Goal: Information Seeking & Learning: Learn about a topic

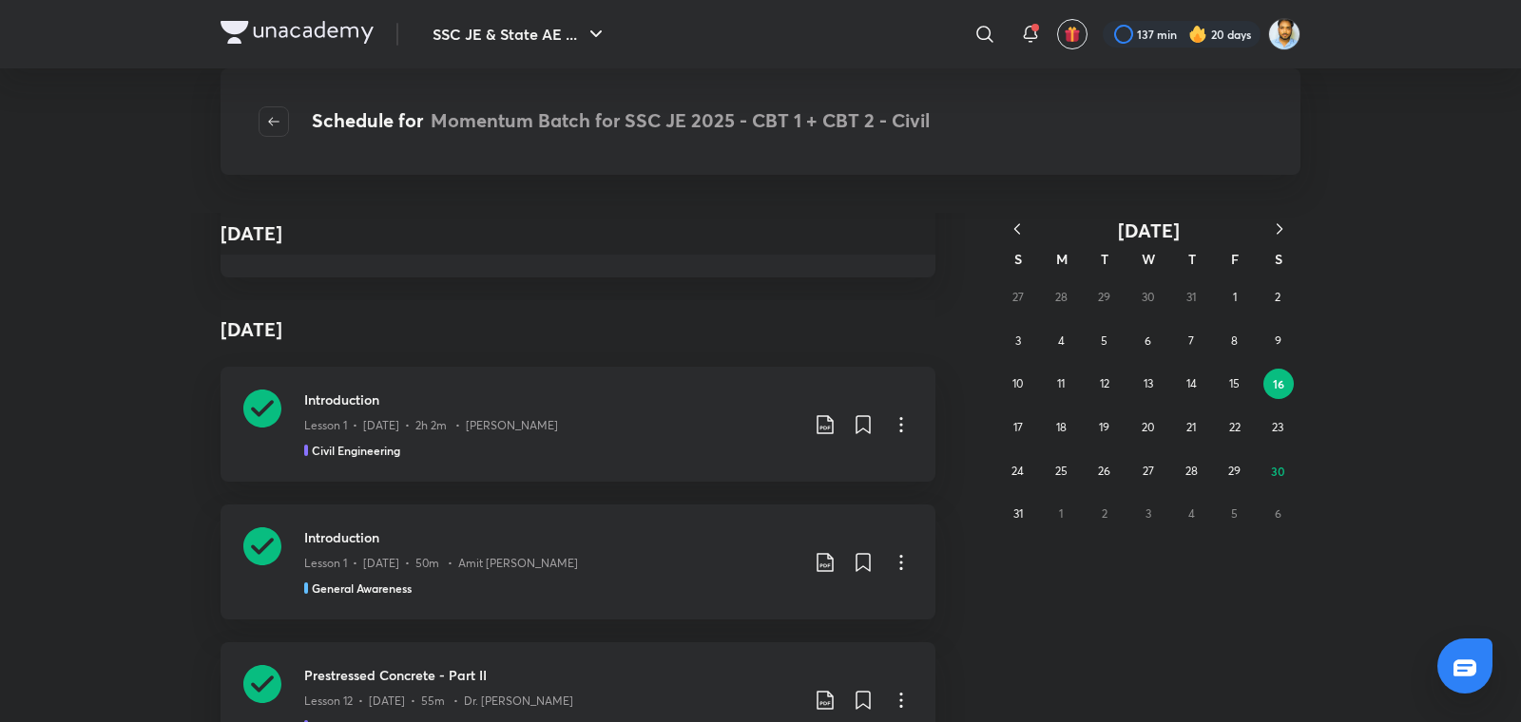
scroll to position [9983, 0]
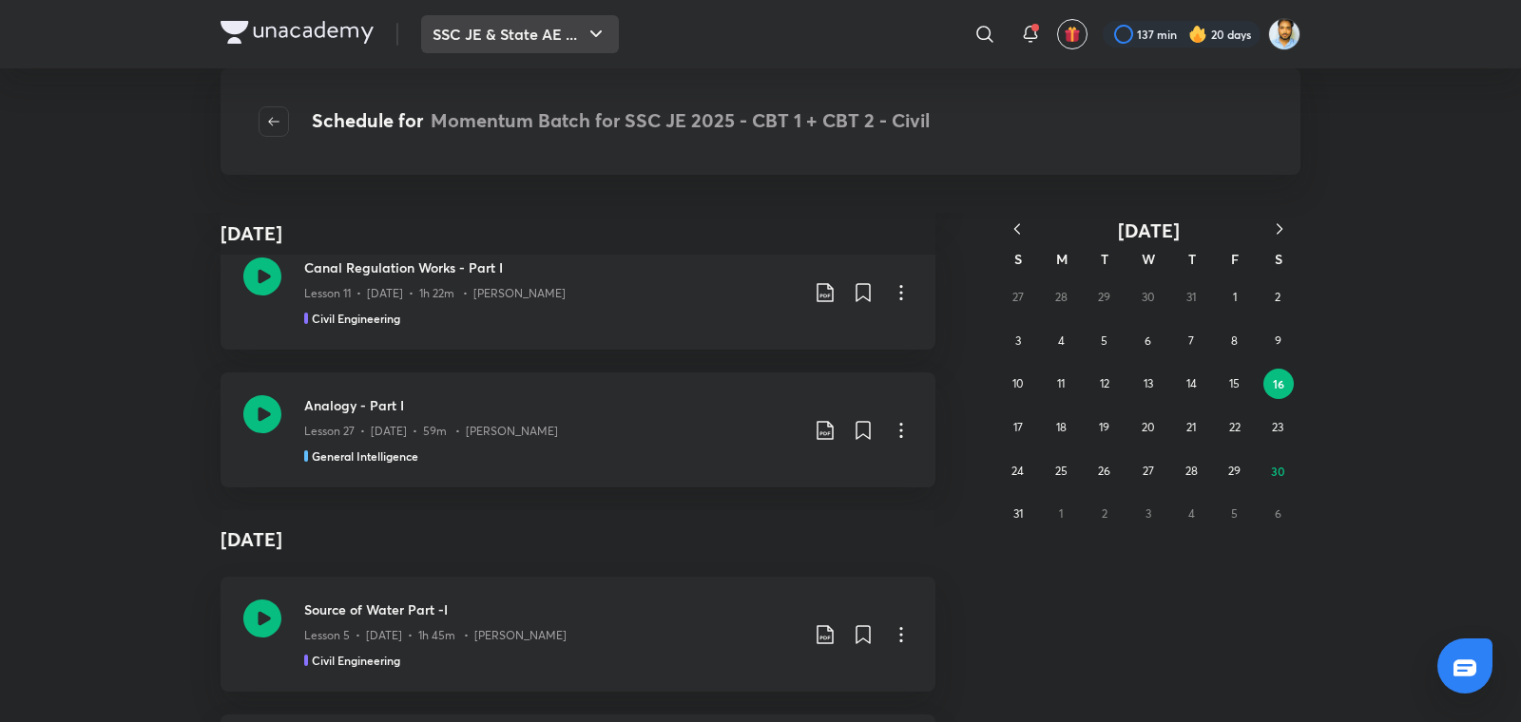
click at [534, 36] on button "SSC JE & State AE ..." at bounding box center [520, 34] width 198 height 38
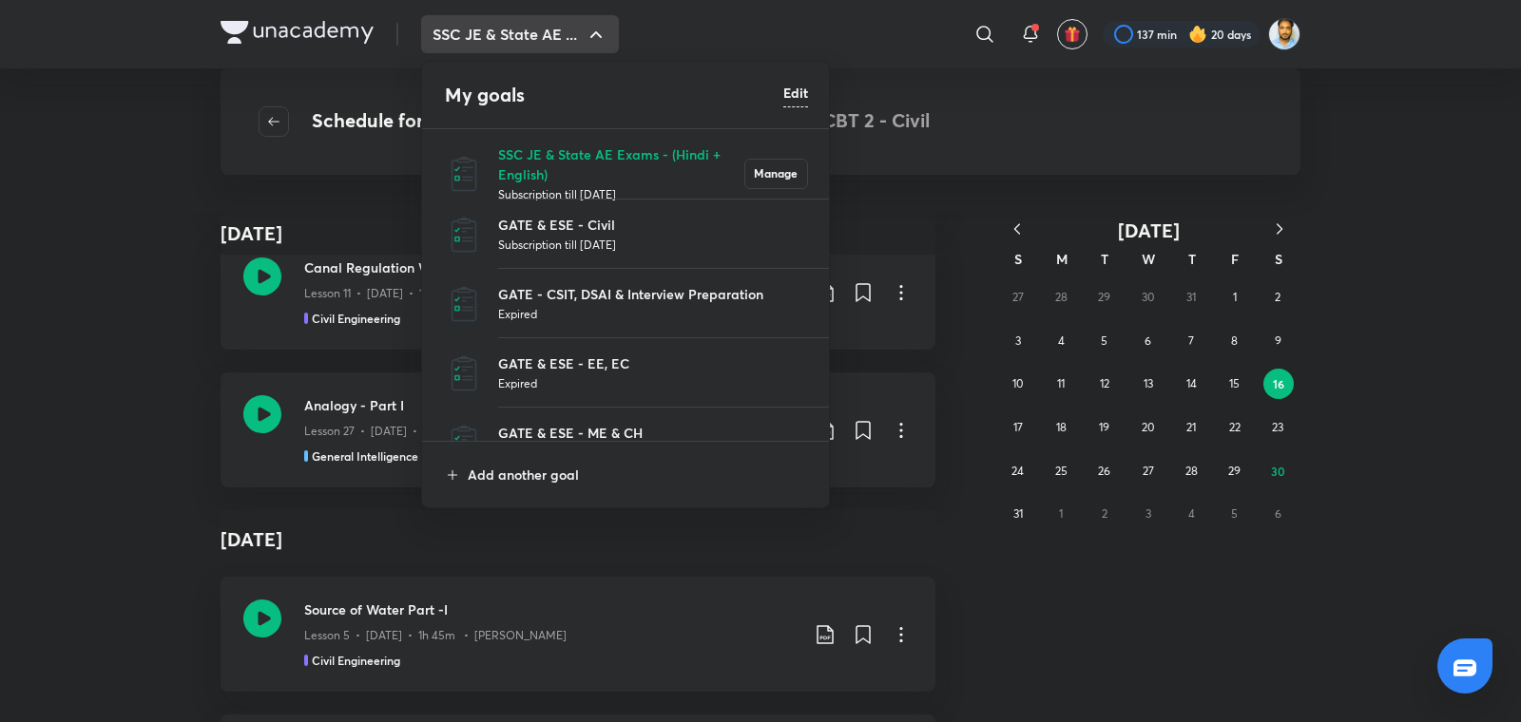
click at [640, 238] on p "Subscription till [DATE]" at bounding box center [653, 244] width 310 height 19
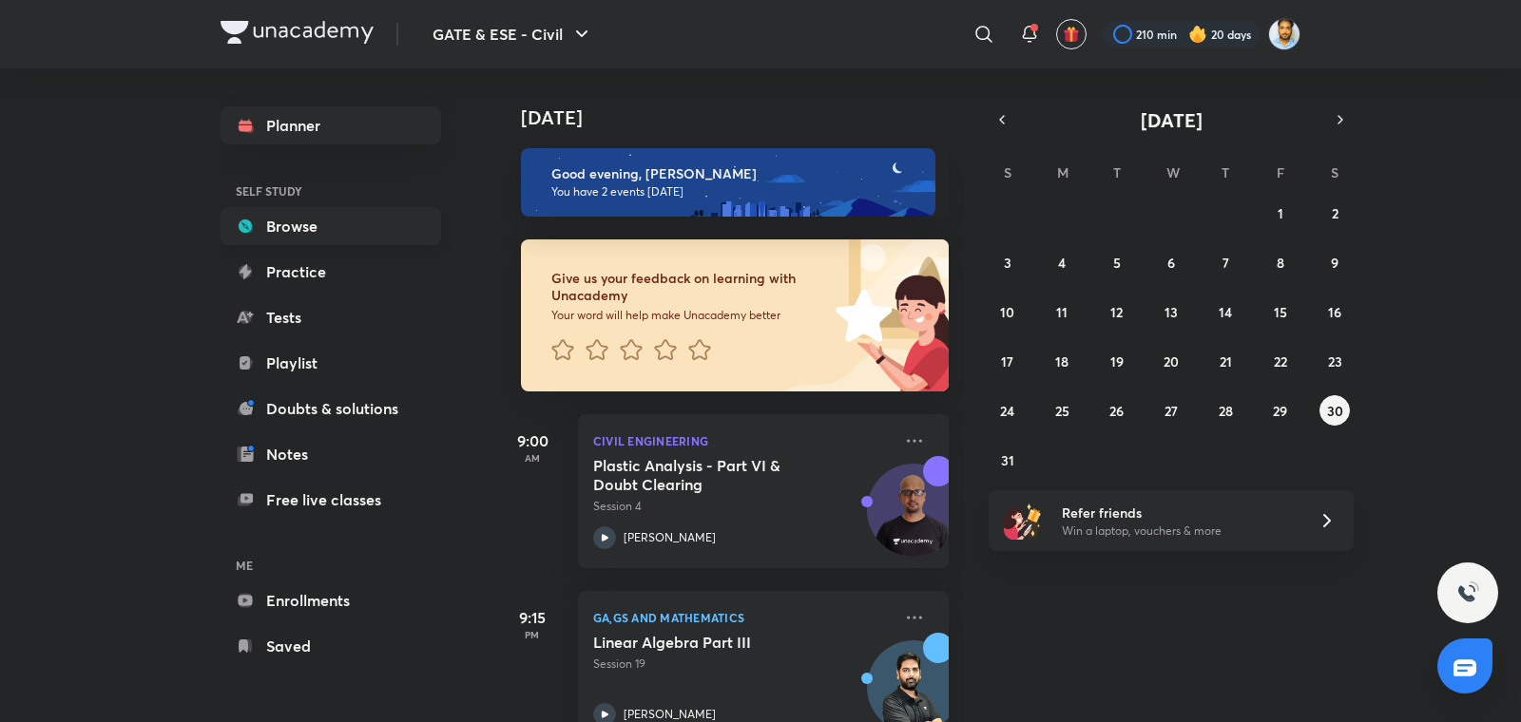
click at [312, 224] on link "Browse" at bounding box center [330, 226] width 220 height 38
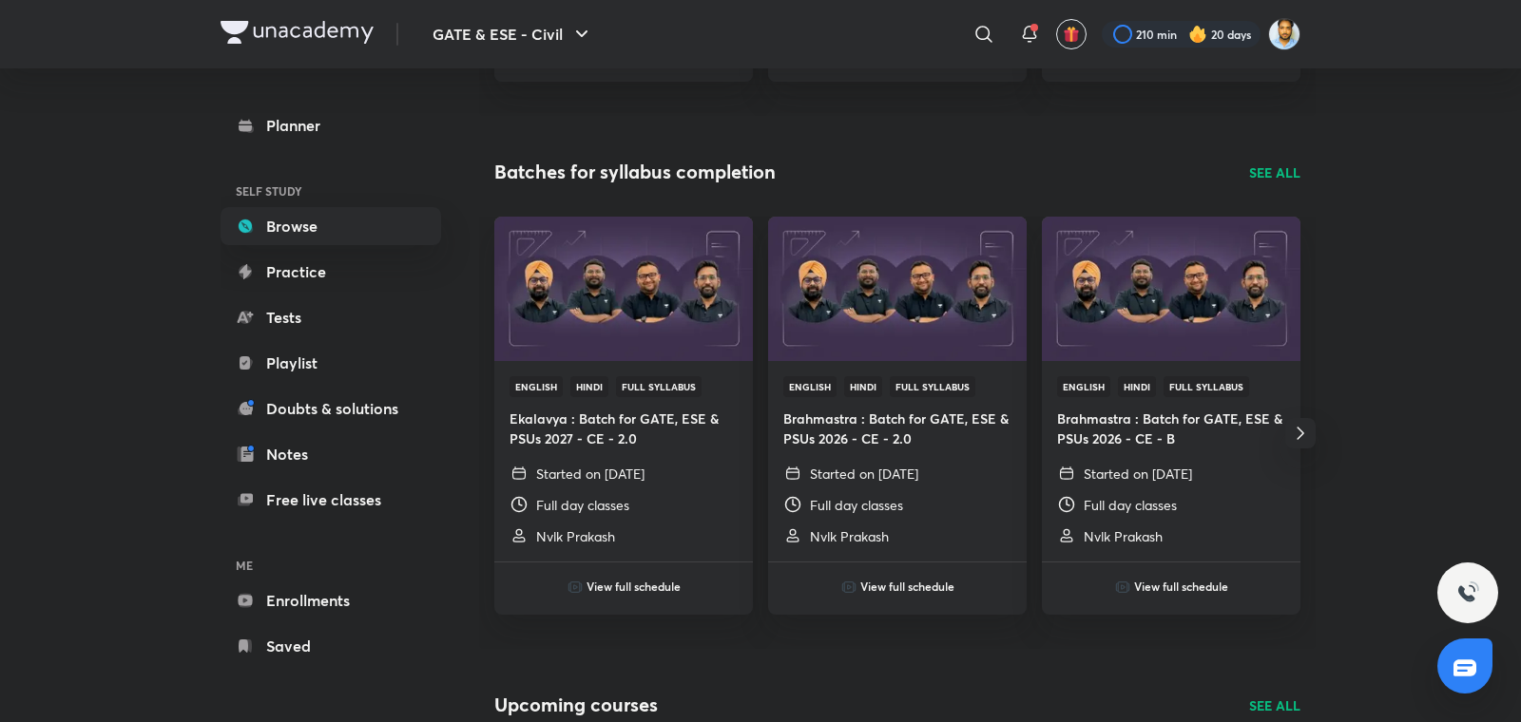
scroll to position [553, 0]
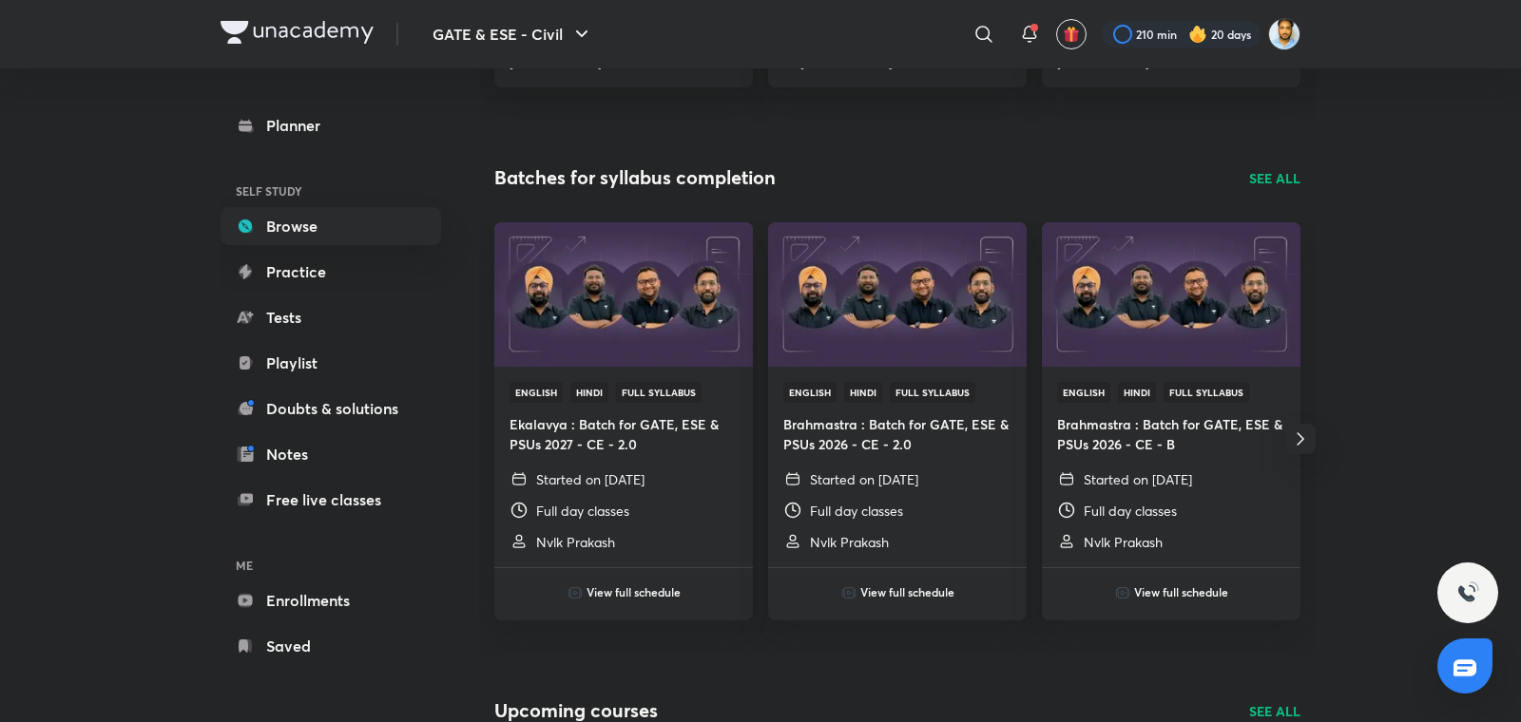
click at [1292, 176] on p "SEE ALL" at bounding box center [1274, 178] width 51 height 20
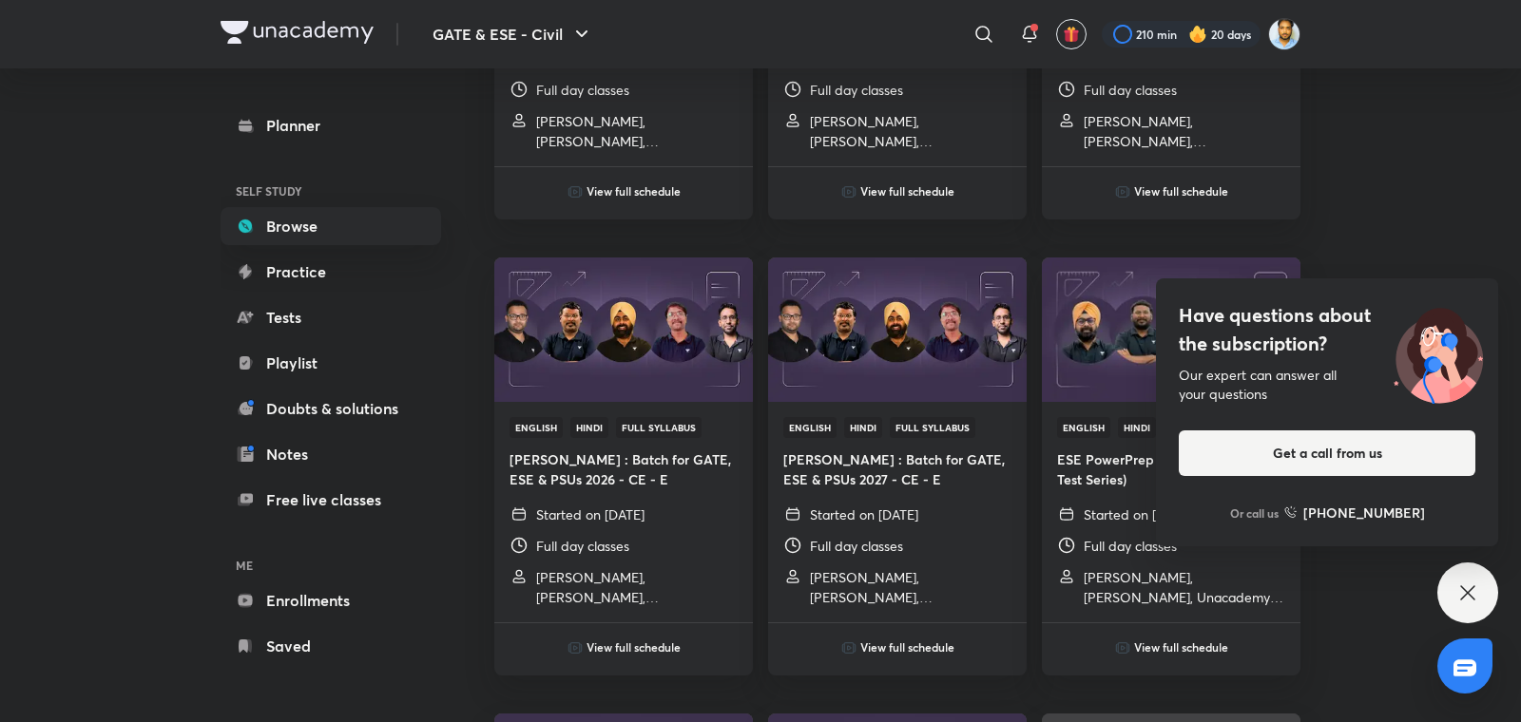
scroll to position [2582, 0]
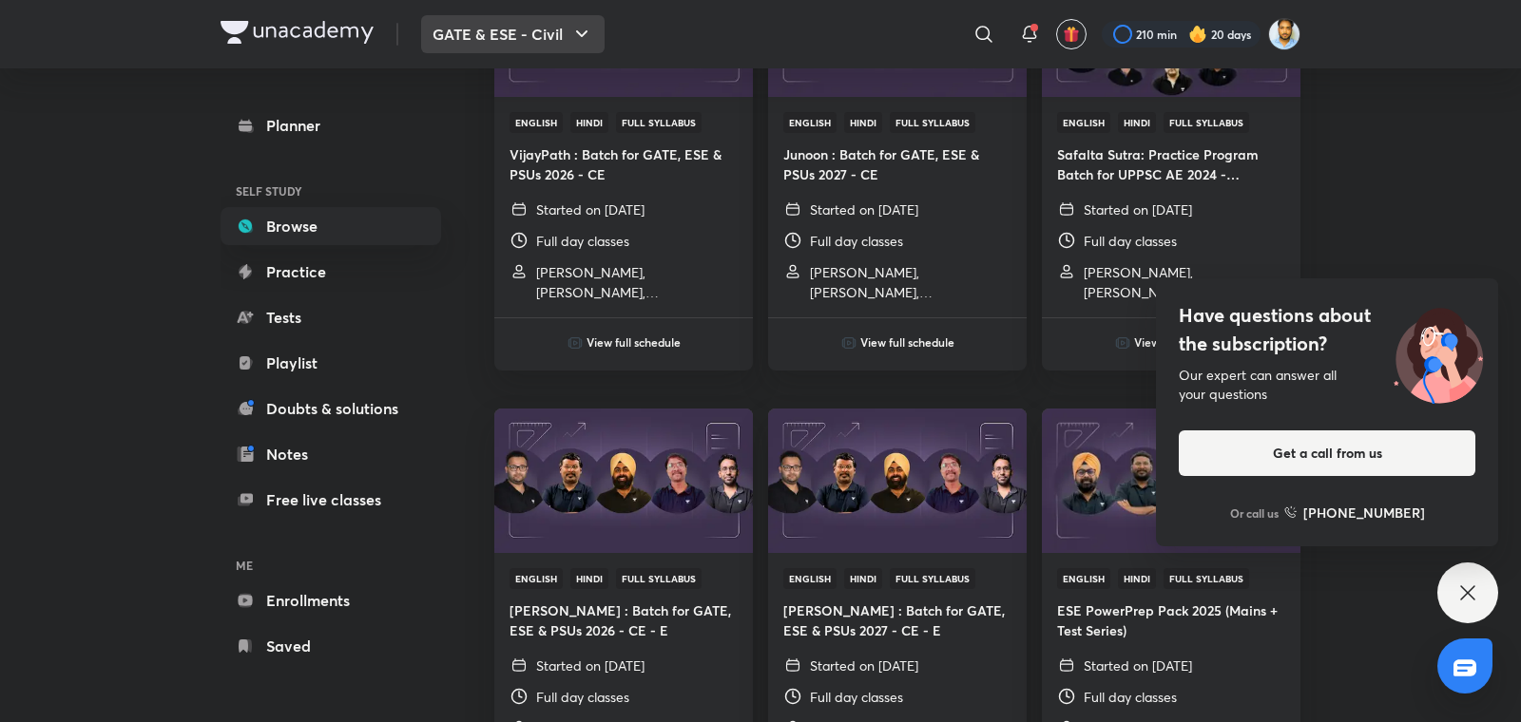
click at [537, 19] on button "GATE & ESE - Civil" at bounding box center [512, 34] width 183 height 38
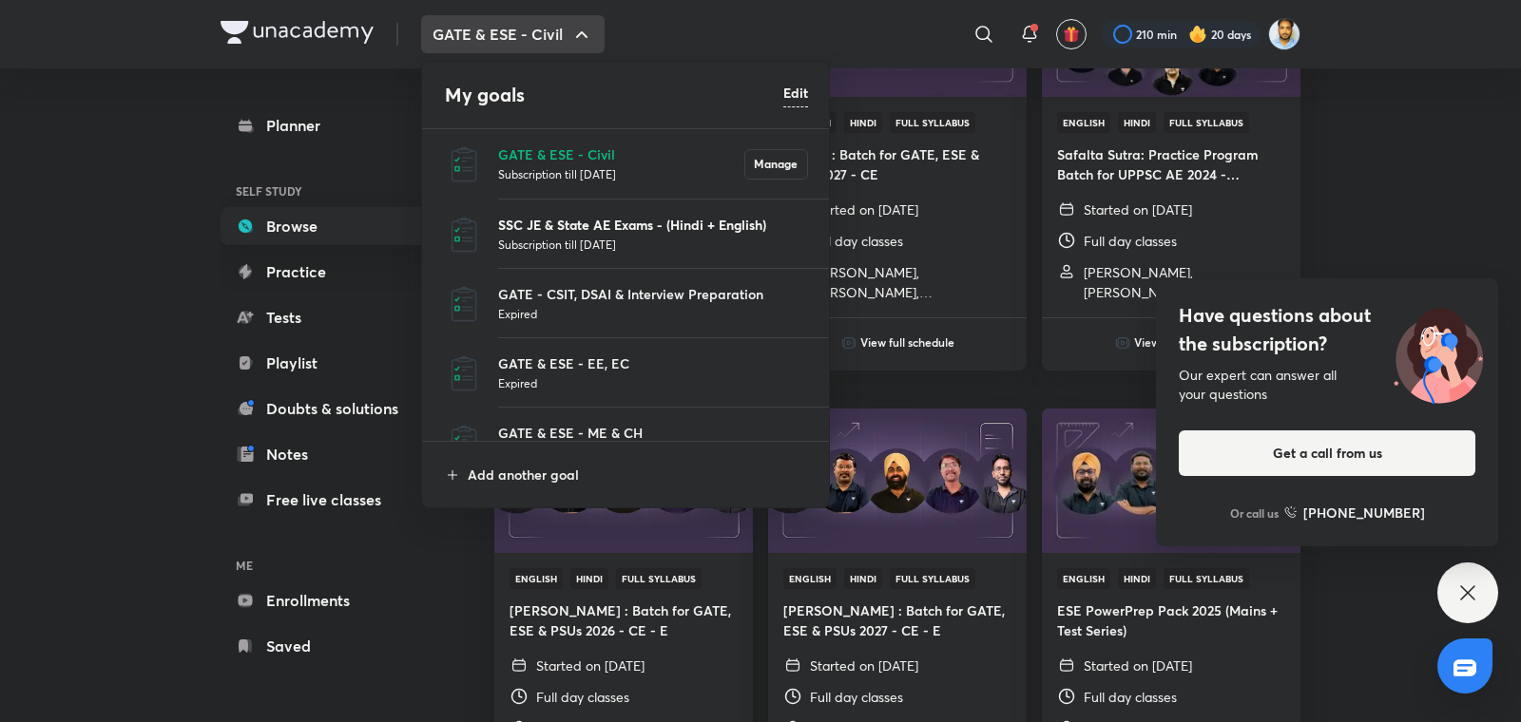
click at [574, 220] on p "SSC JE & State AE Exams - (Hindi + English)" at bounding box center [653, 225] width 310 height 20
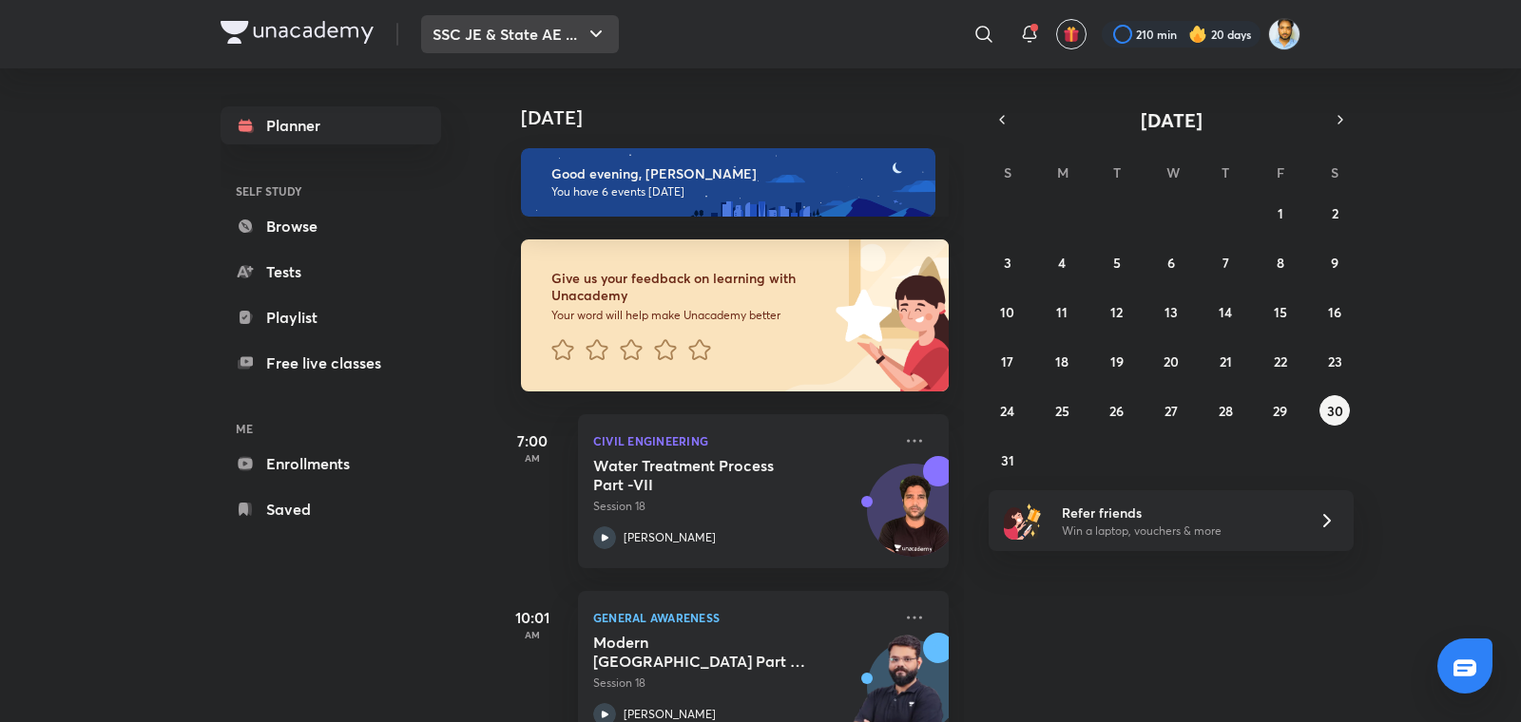
click at [481, 18] on button "SSC JE & State AE ..." at bounding box center [520, 34] width 198 height 38
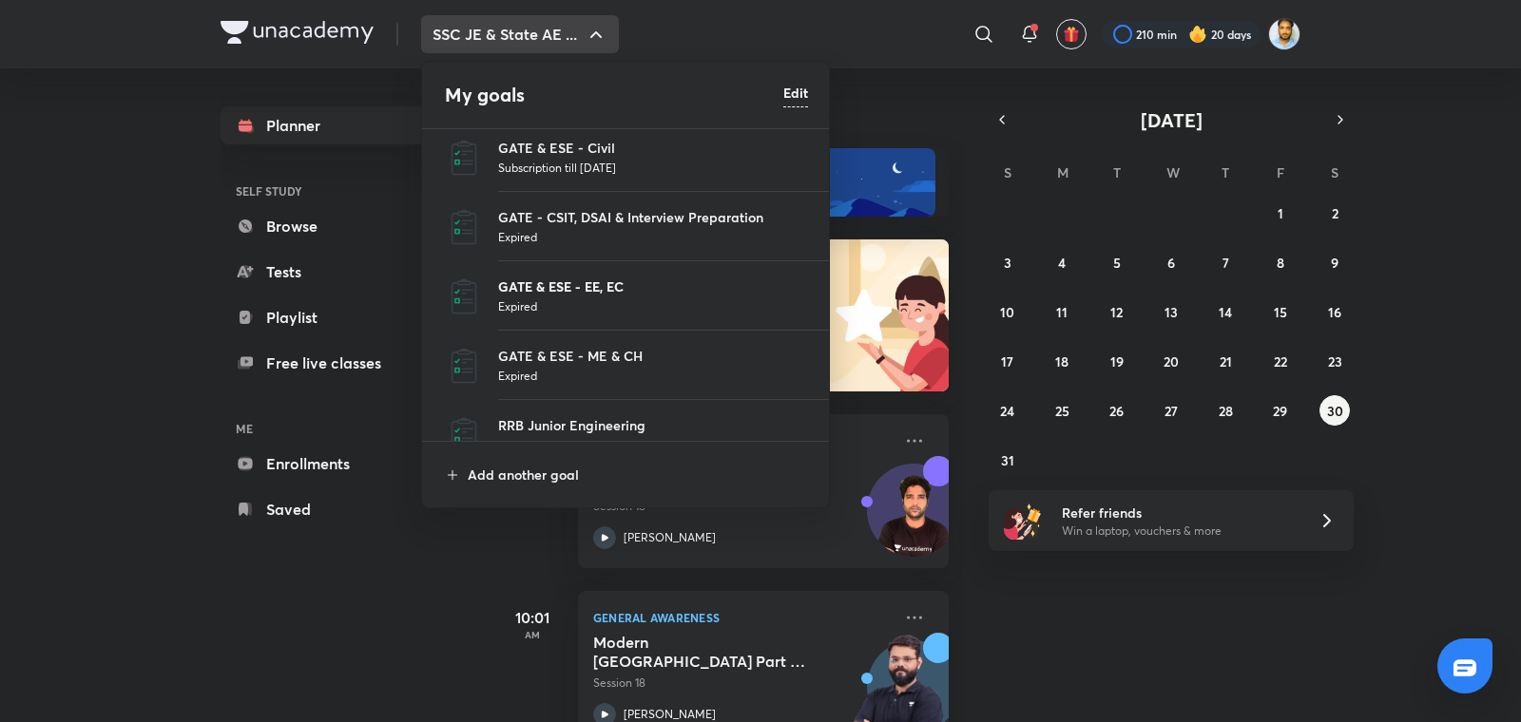
scroll to position [244, 0]
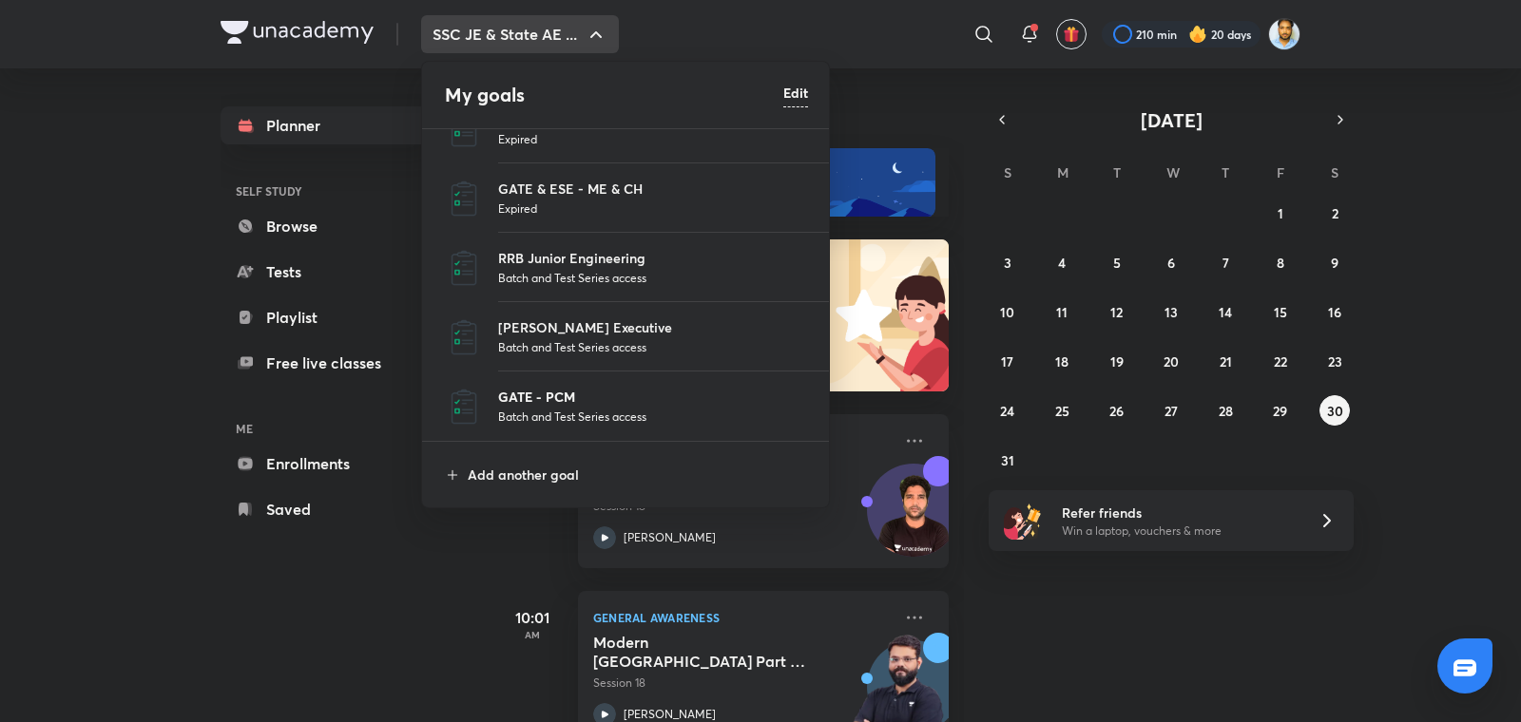
click at [596, 394] on p "GATE - PCM" at bounding box center [653, 397] width 310 height 20
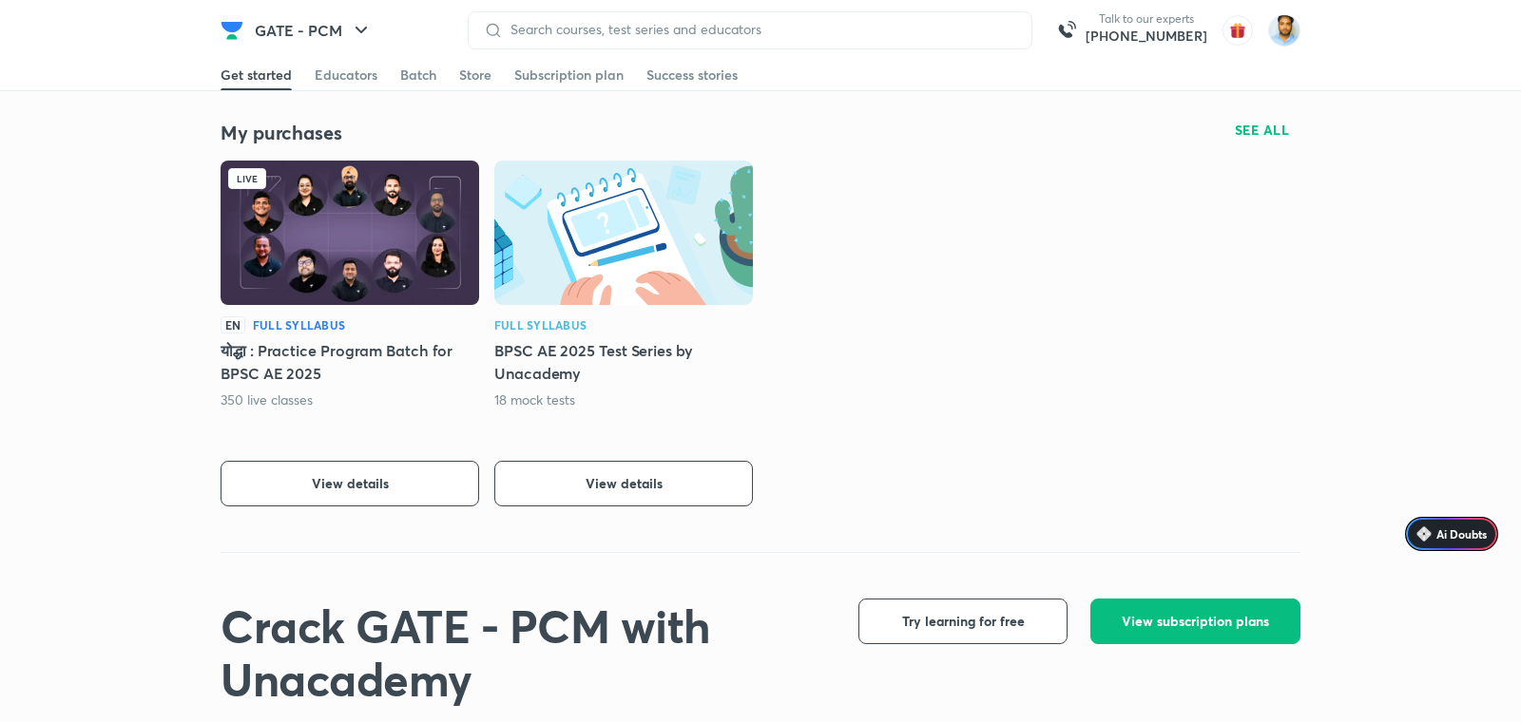
click at [361, 361] on h5 "योद्धा : Practice Program Batch for BPSC AE 2025" at bounding box center [349, 362] width 258 height 46
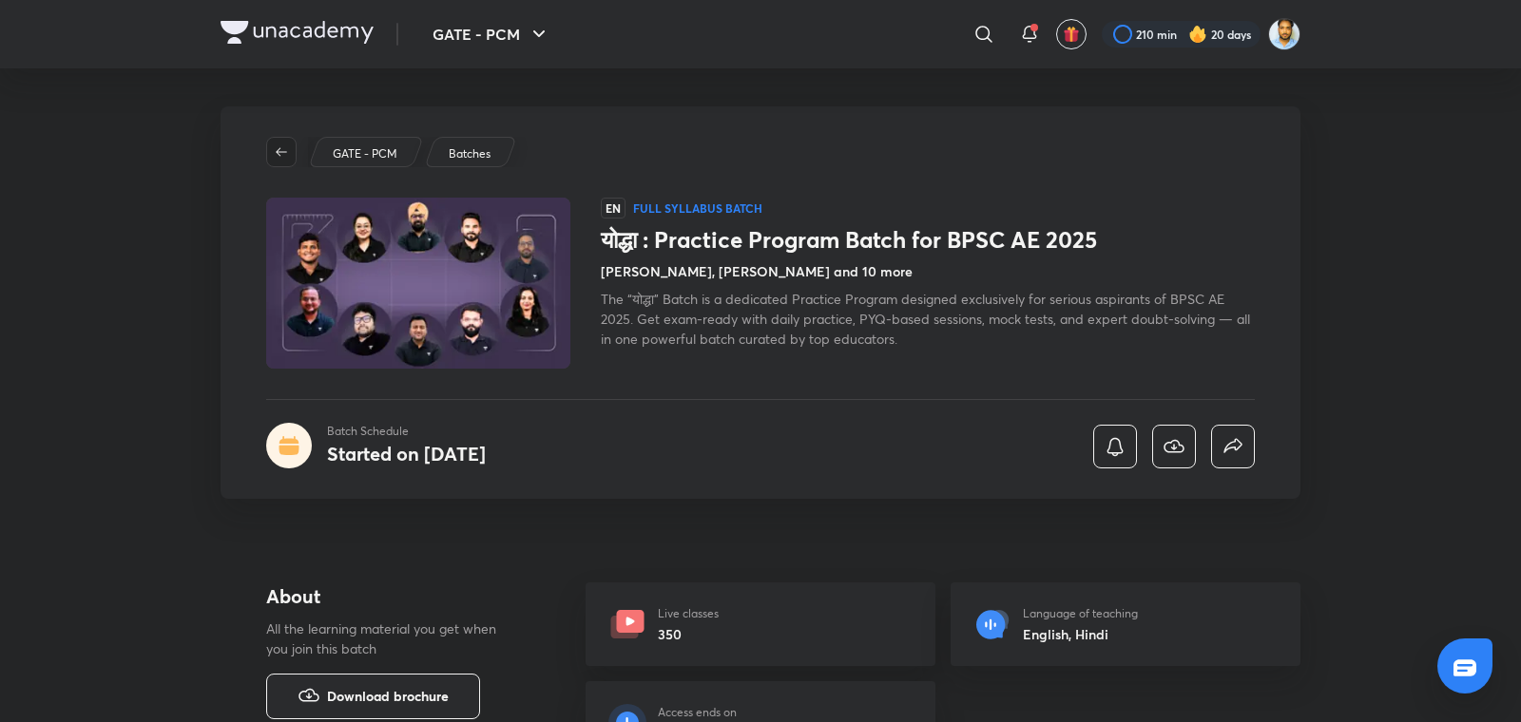
click at [279, 155] on icon "button" at bounding box center [281, 151] width 11 height 9
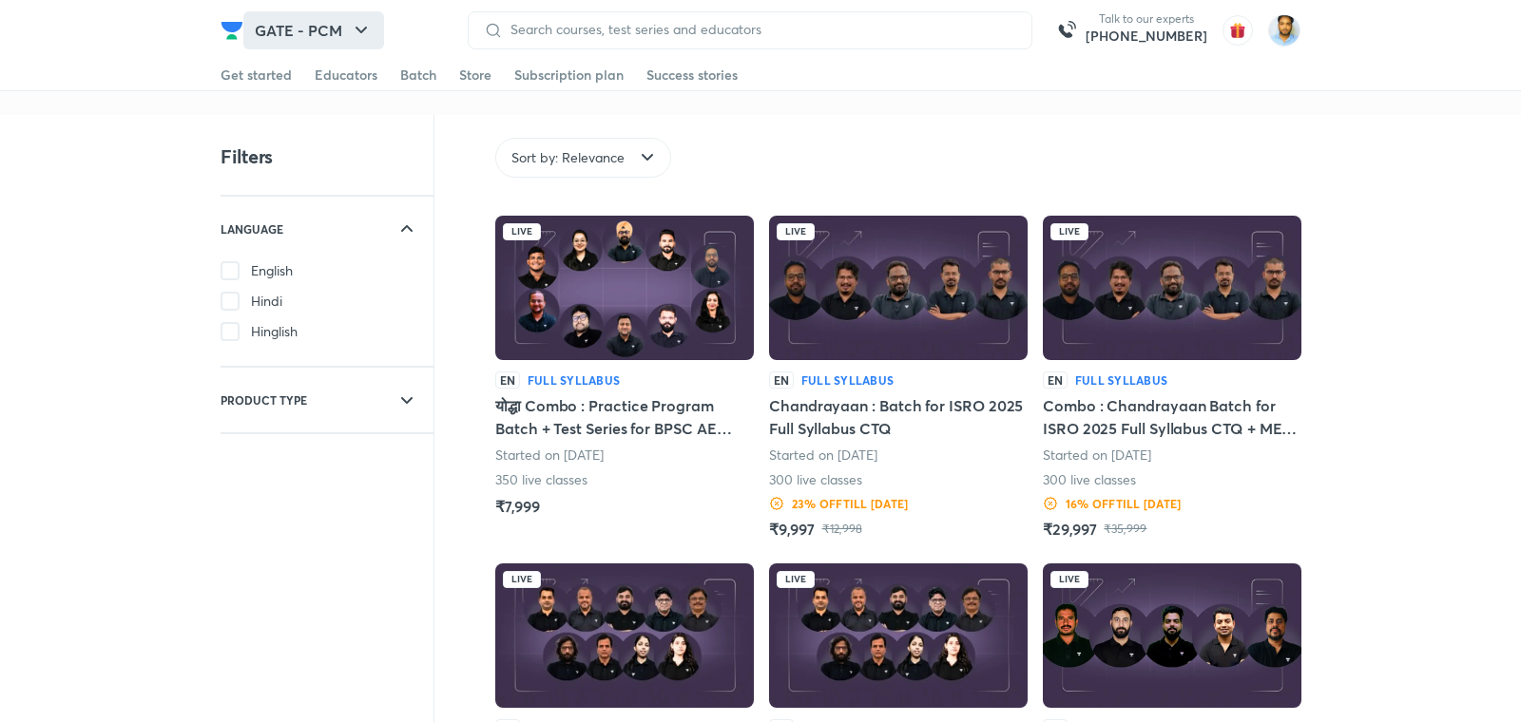
click at [343, 23] on button "GATE - PCM" at bounding box center [313, 30] width 141 height 38
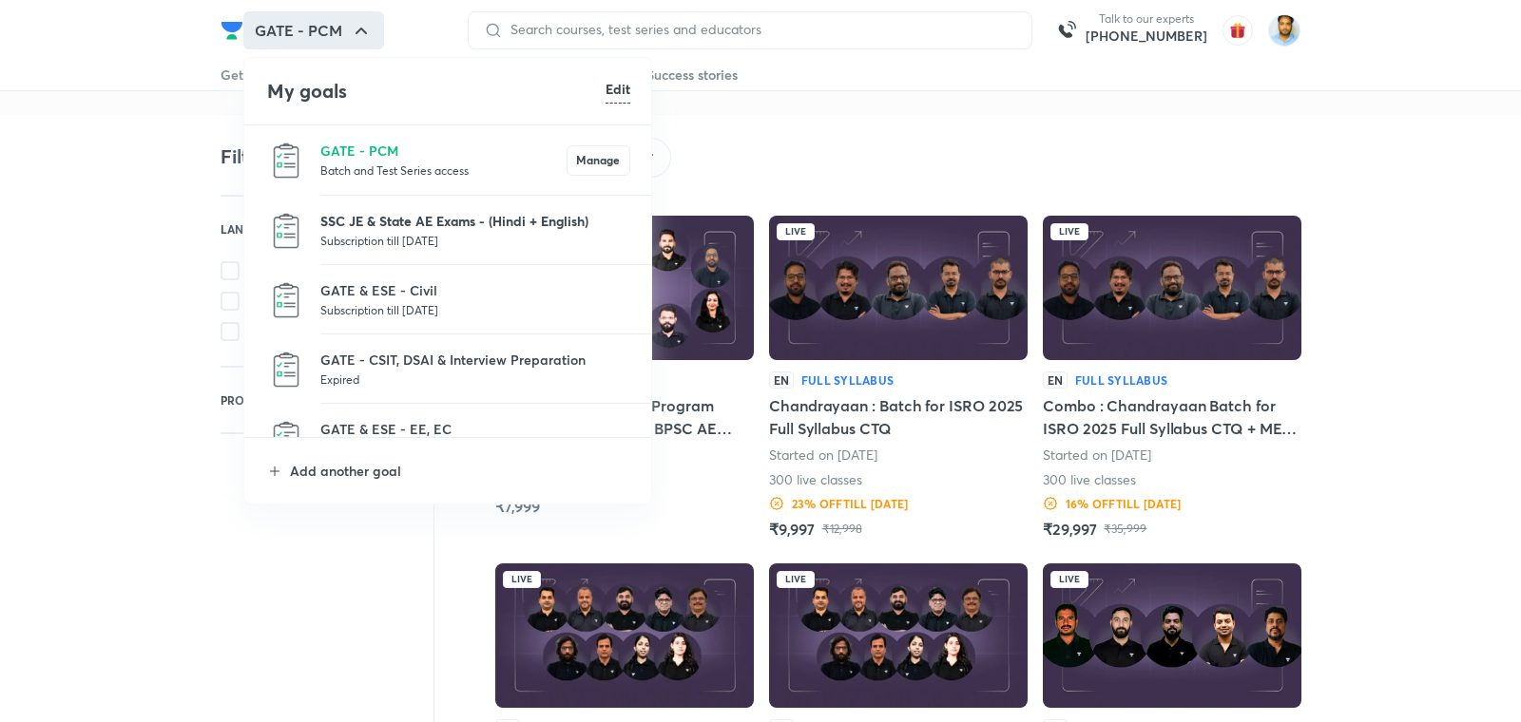
click at [420, 225] on p "SSC JE & State AE Exams - (Hindi + English)" at bounding box center [475, 221] width 310 height 20
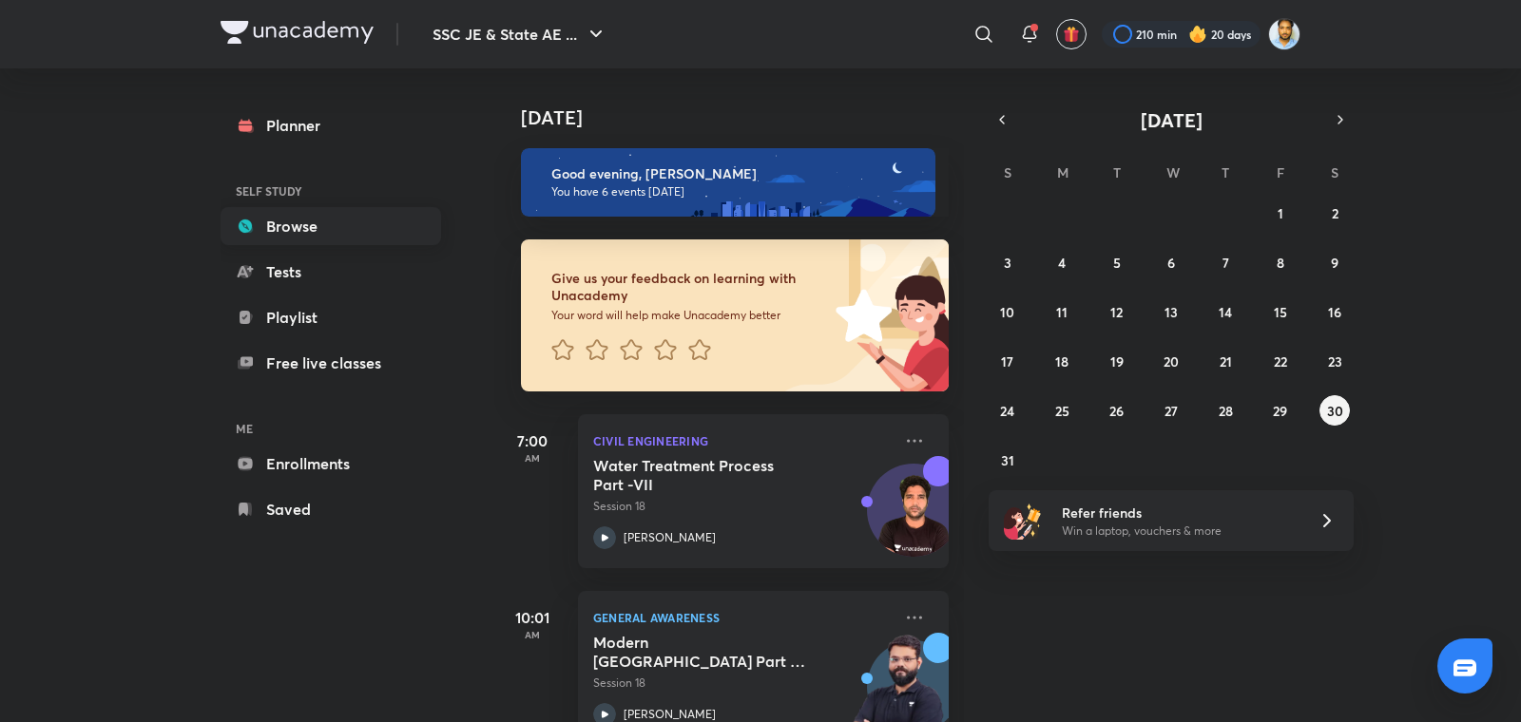
click at [298, 229] on link "Browse" at bounding box center [330, 226] width 220 height 38
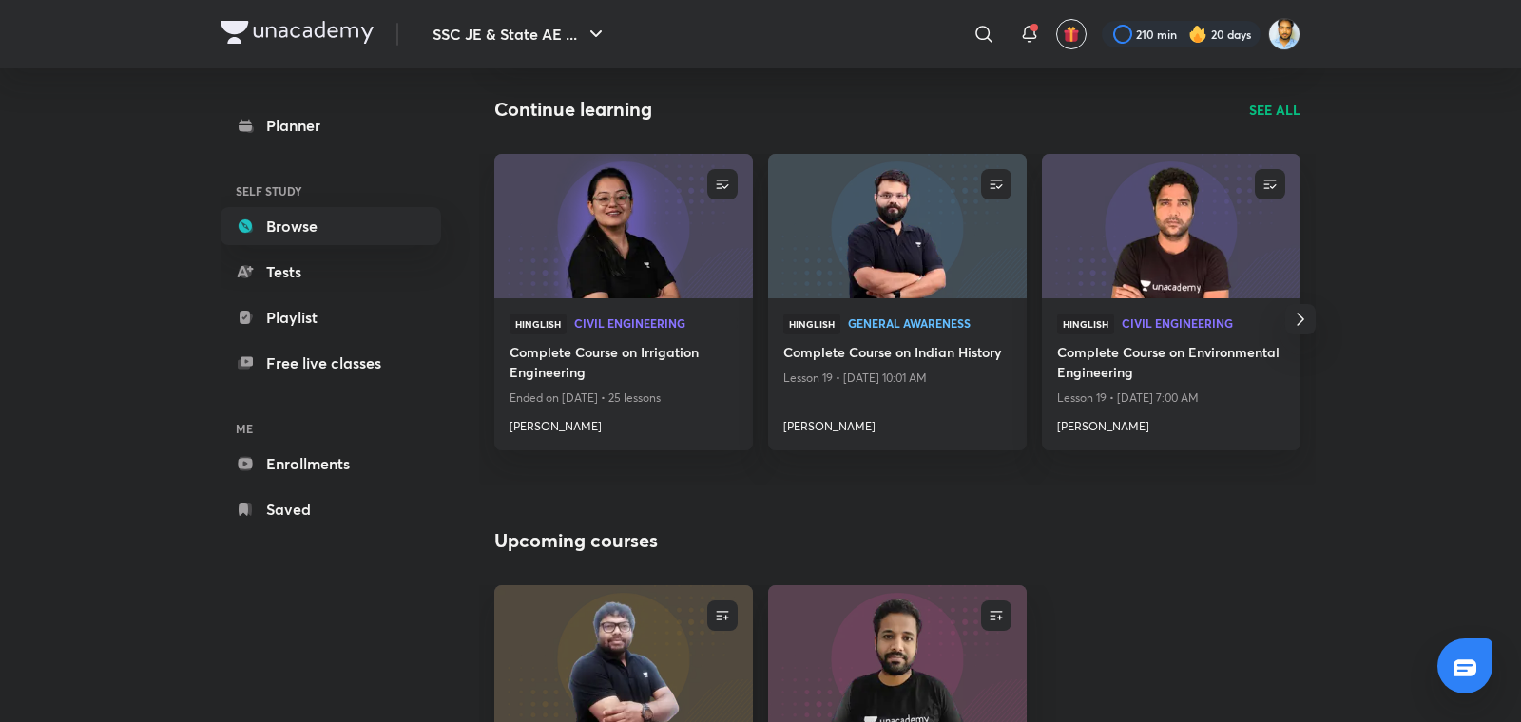
scroll to position [171, 0]
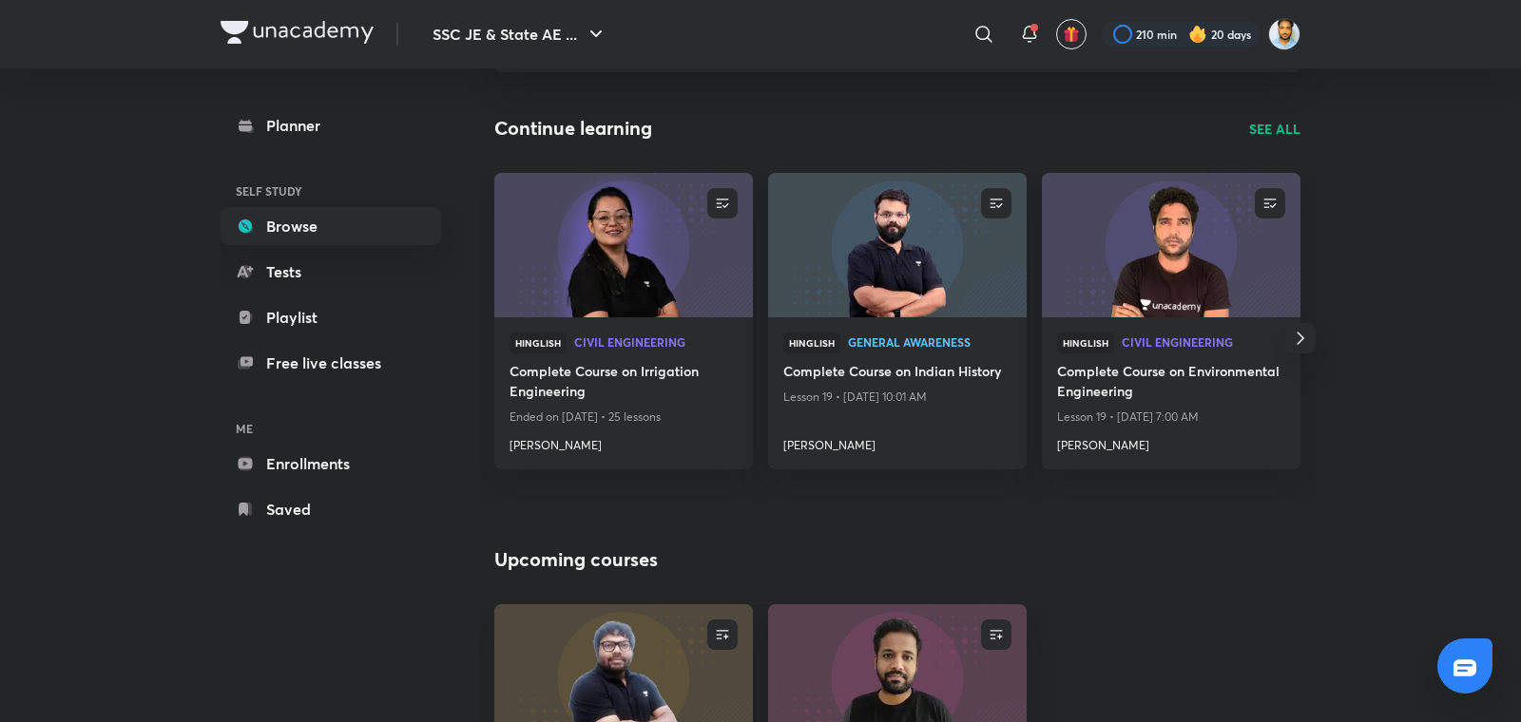
click at [1270, 122] on p "SEE ALL" at bounding box center [1274, 129] width 51 height 20
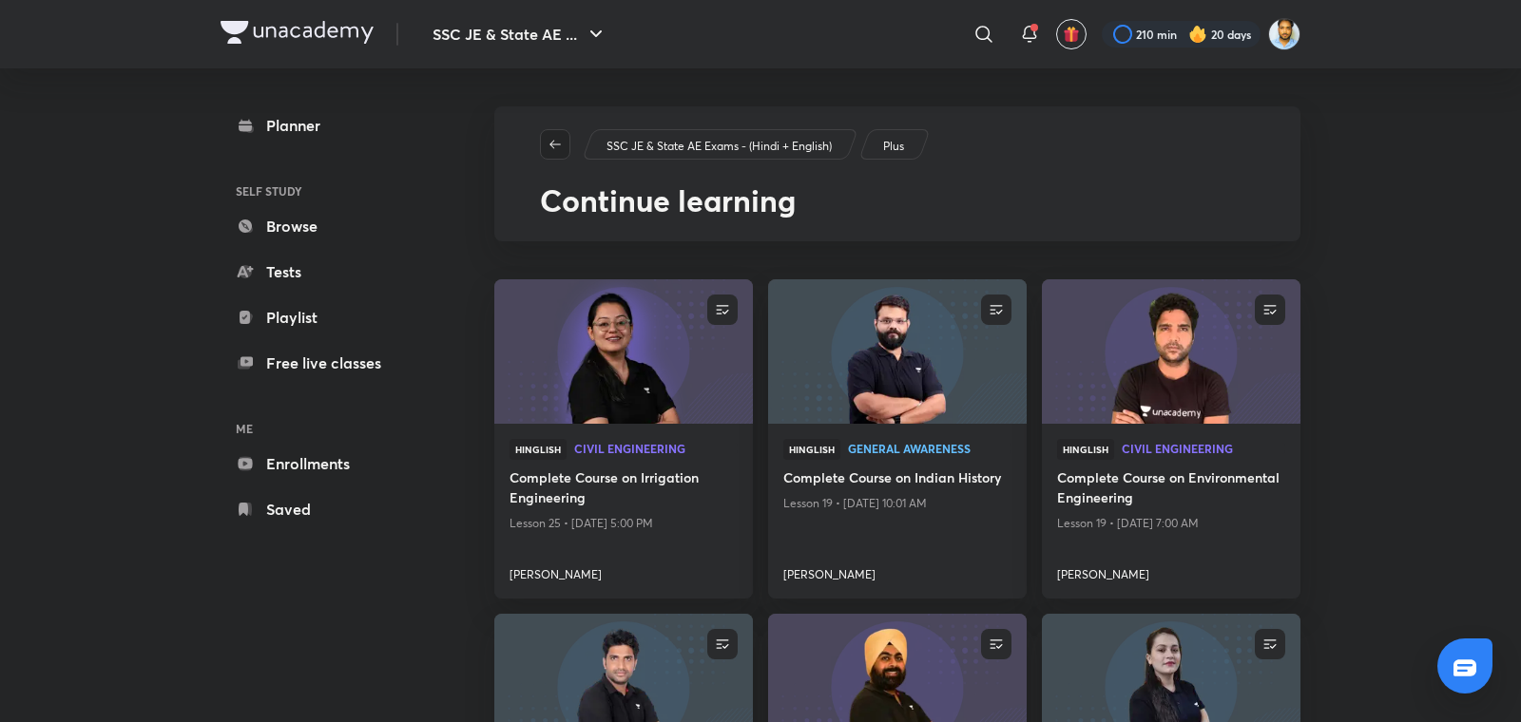
click at [553, 136] on button "button" at bounding box center [555, 144] width 30 height 30
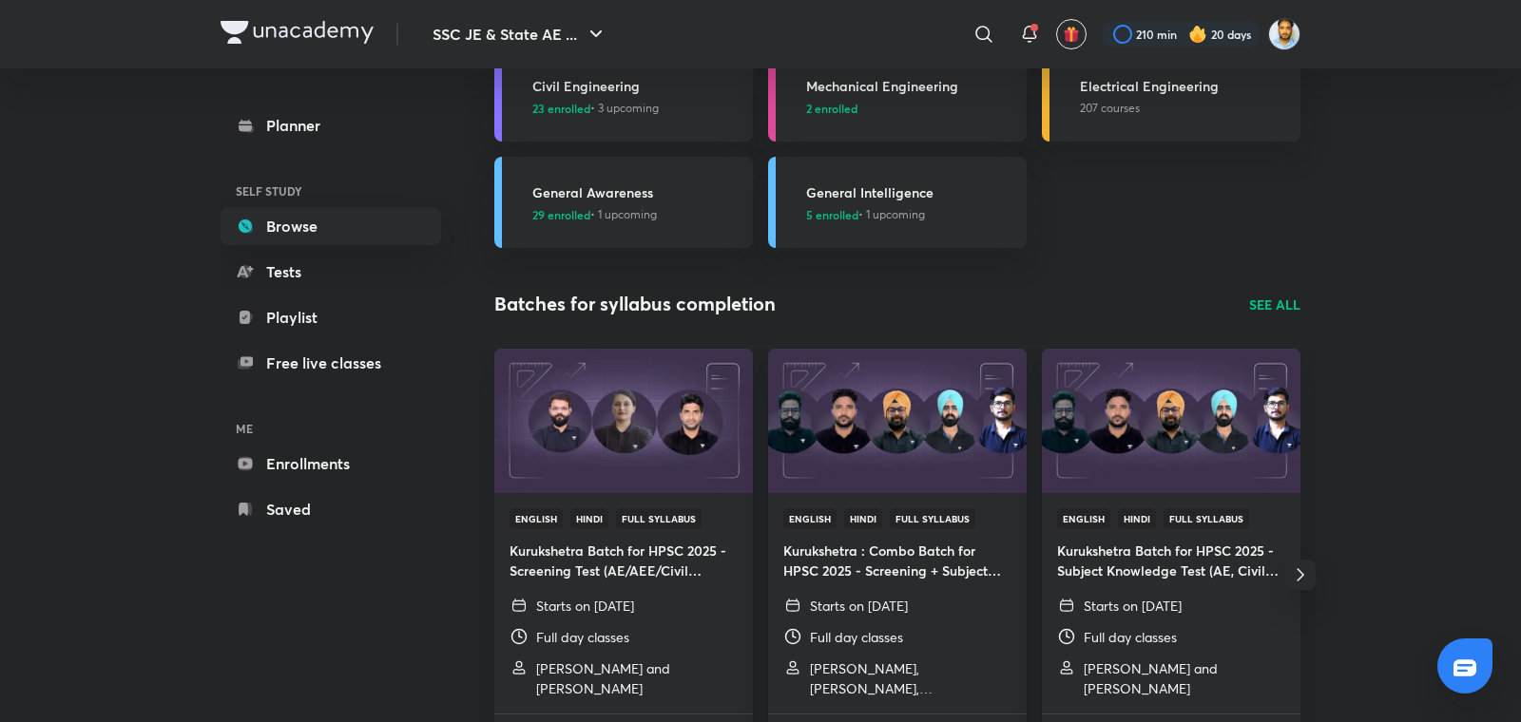
scroll to position [2104, 0]
click at [1262, 300] on p "SEE ALL" at bounding box center [1274, 307] width 51 height 20
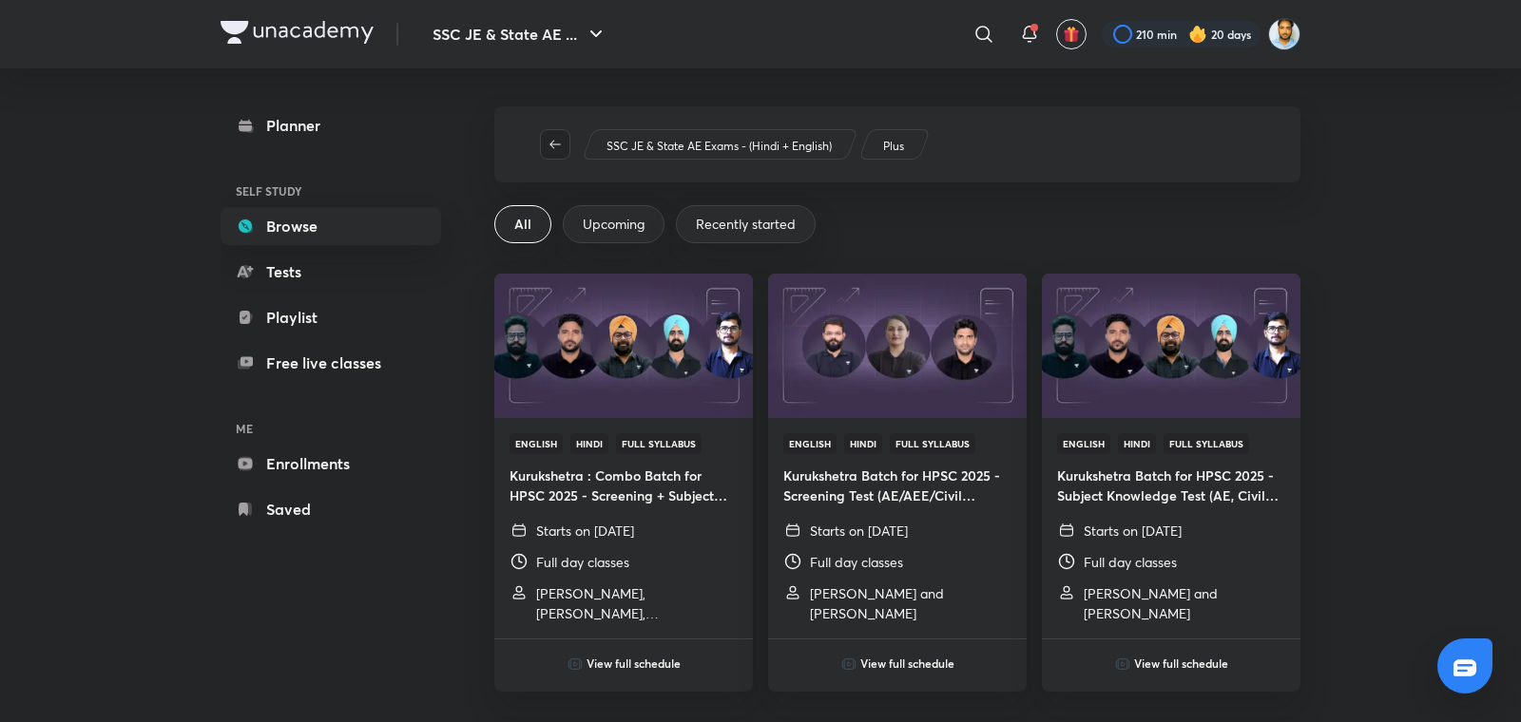
click at [557, 146] on icon "button" at bounding box center [554, 144] width 15 height 15
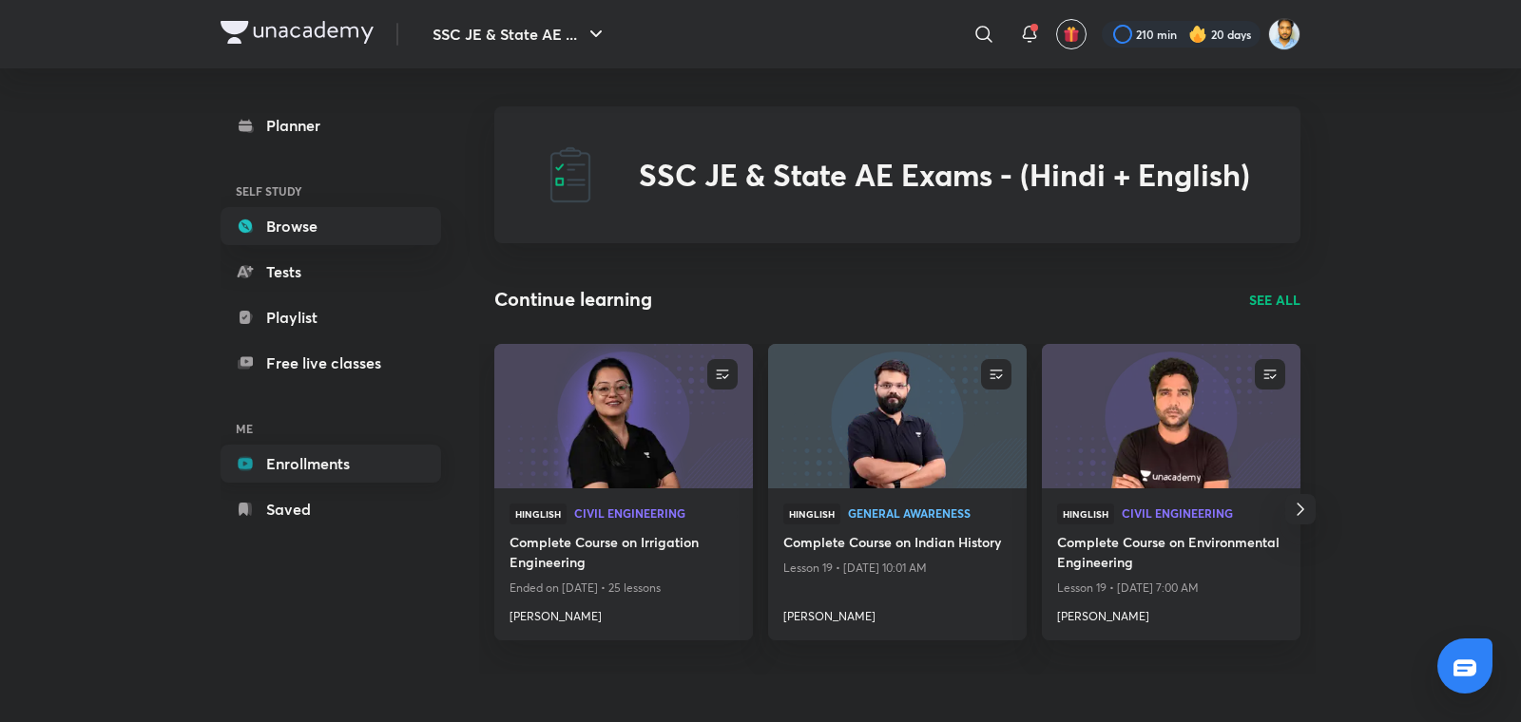
click at [271, 465] on link "Enrollments" at bounding box center [330, 464] width 220 height 38
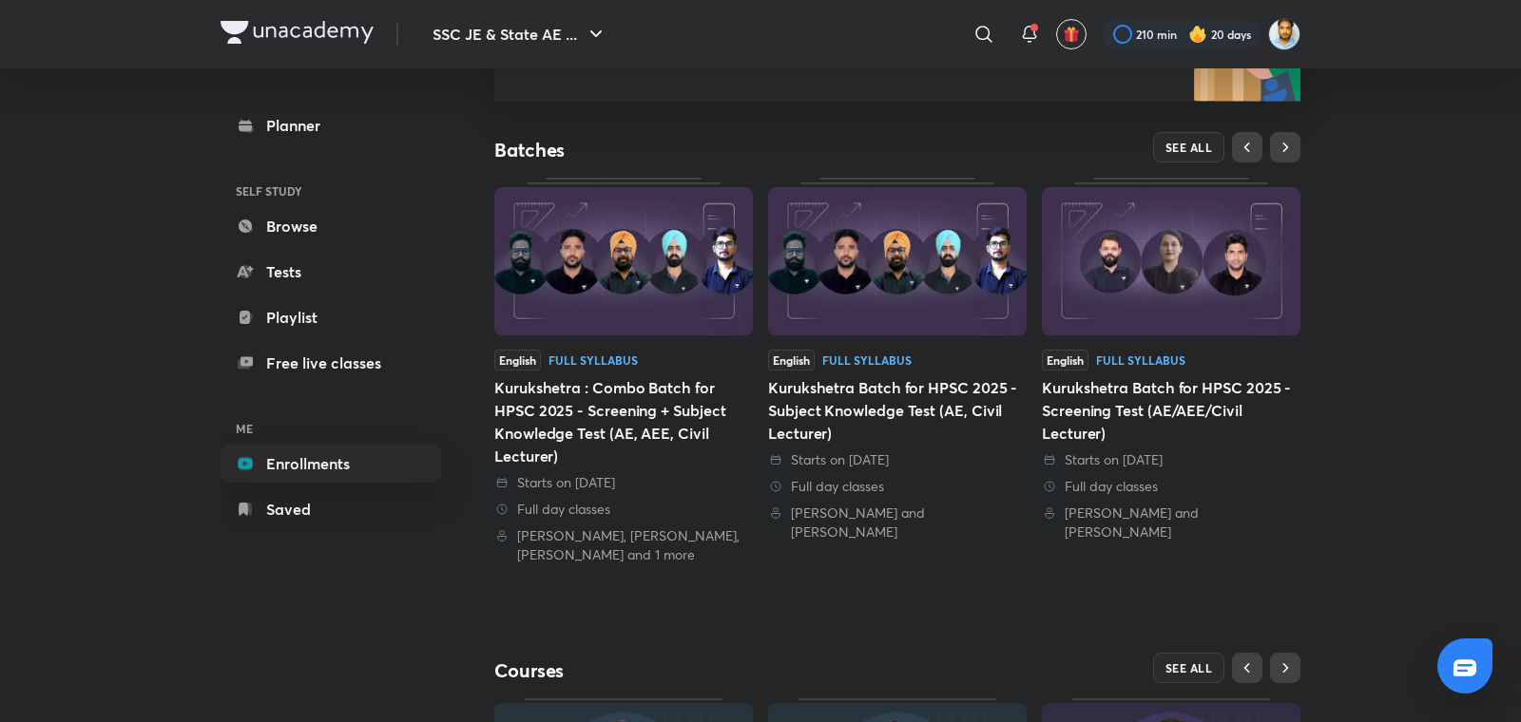
scroll to position [335, 0]
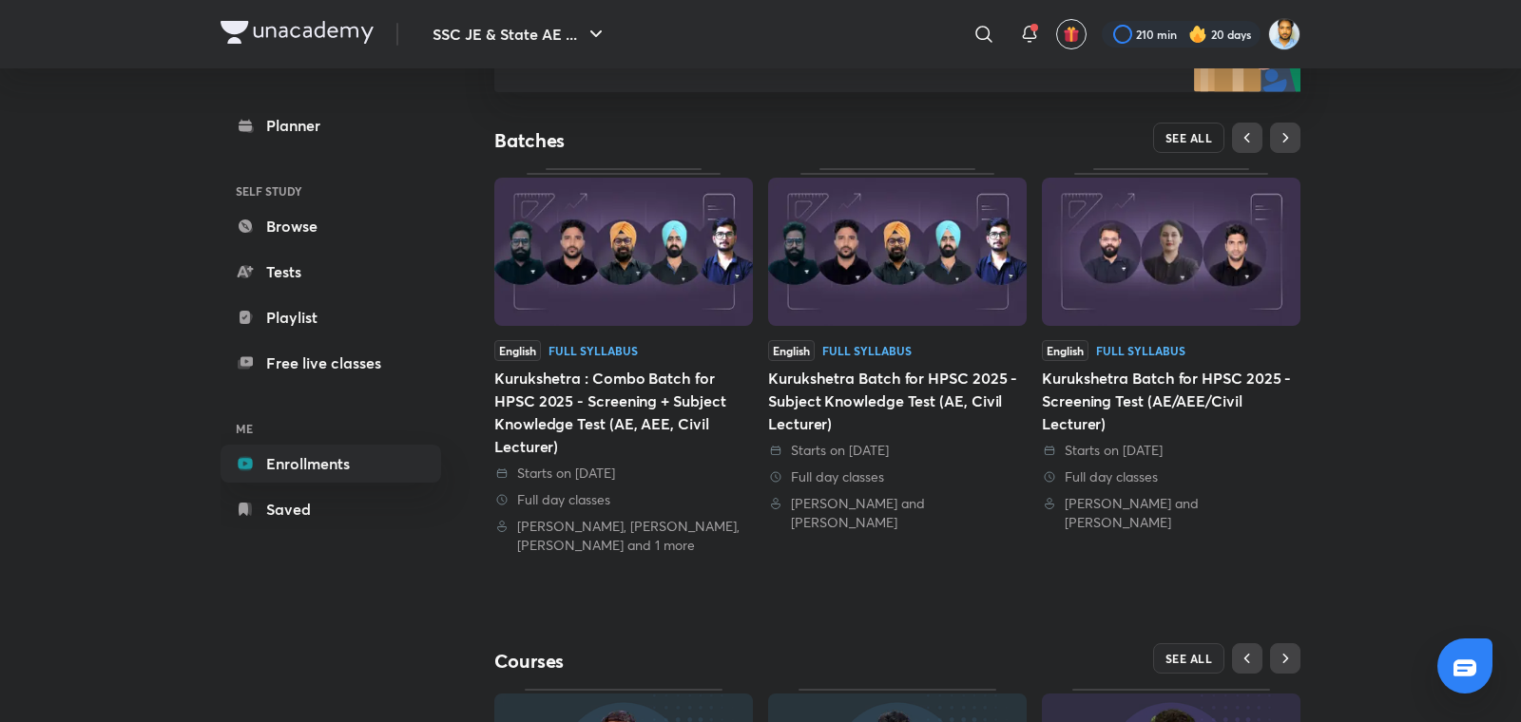
click at [1212, 135] on button "SEE ALL" at bounding box center [1189, 138] width 72 height 30
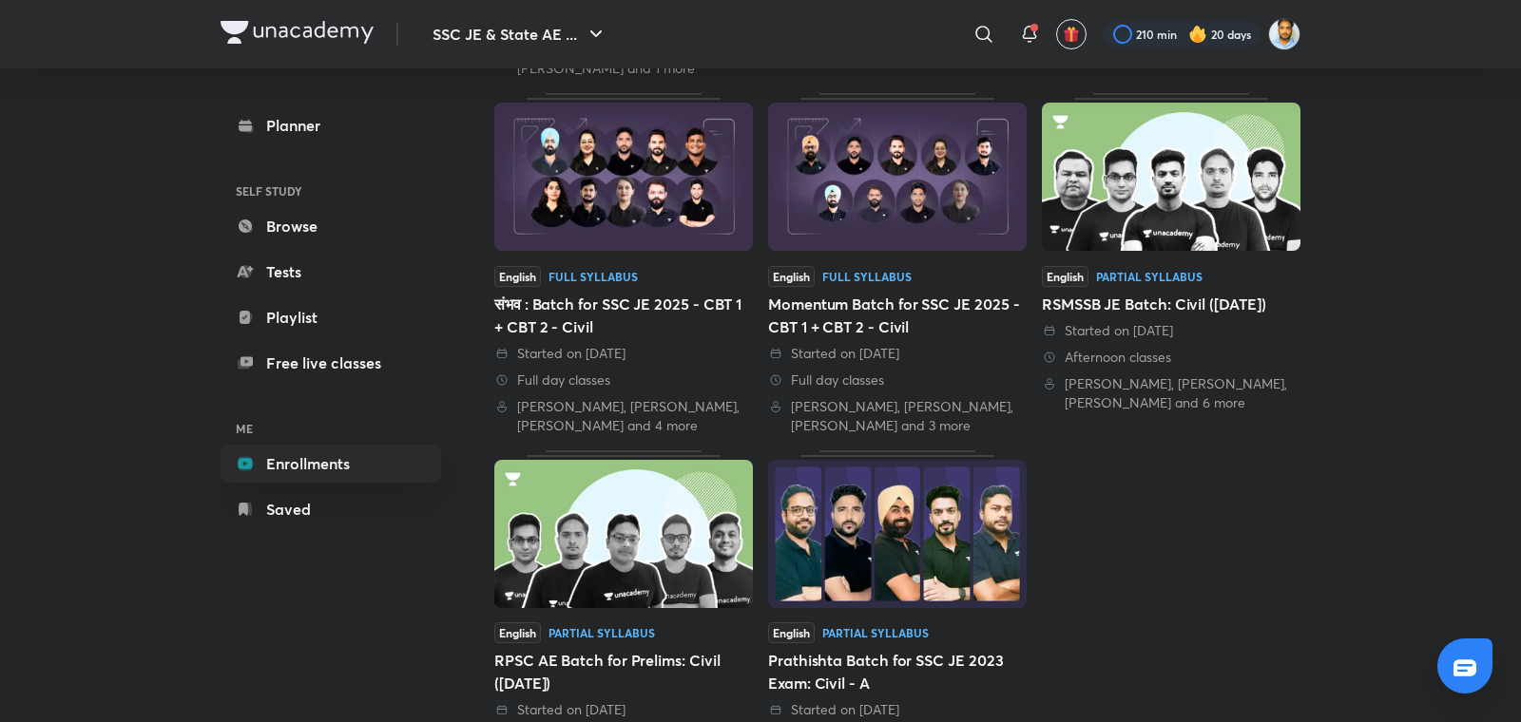
scroll to position [583, 0]
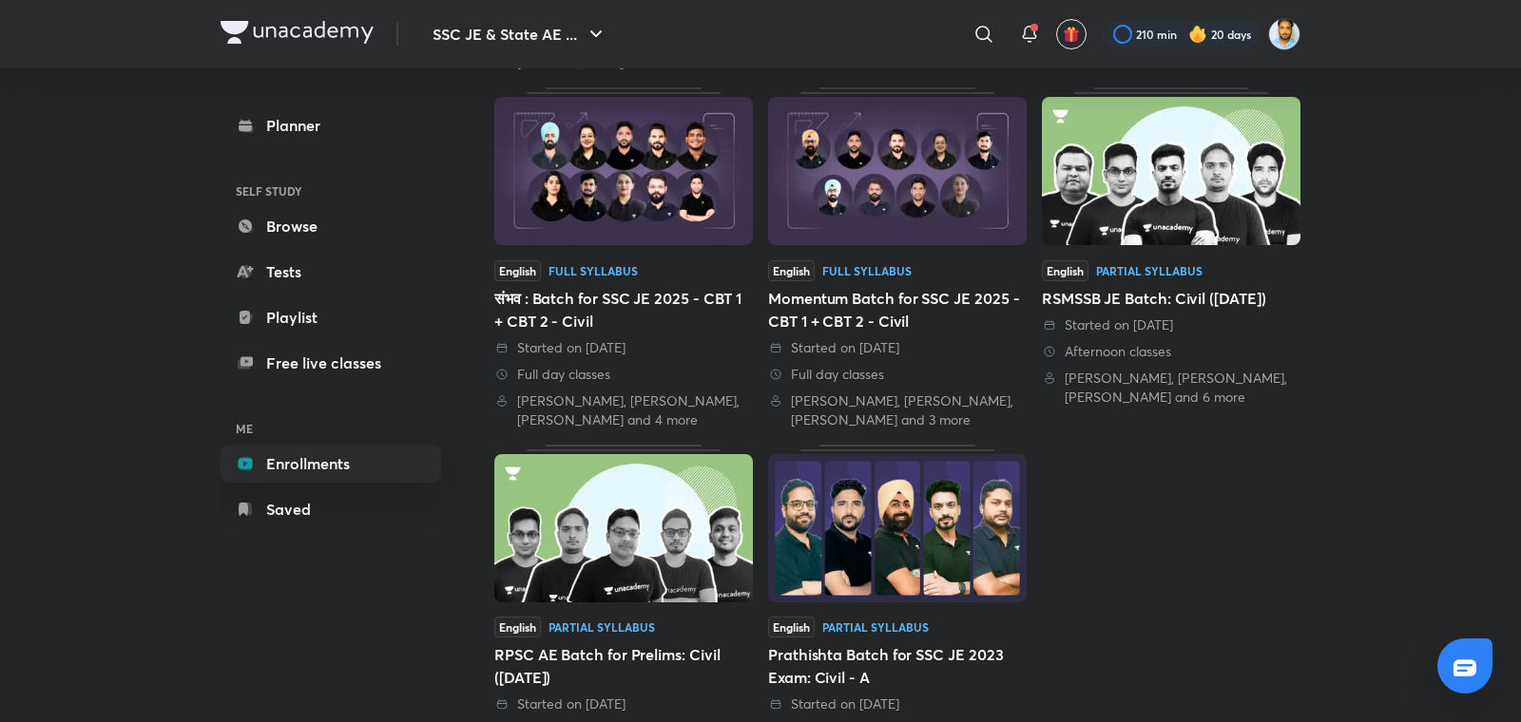
click at [897, 338] on div "Started on [DATE]" at bounding box center [897, 347] width 258 height 19
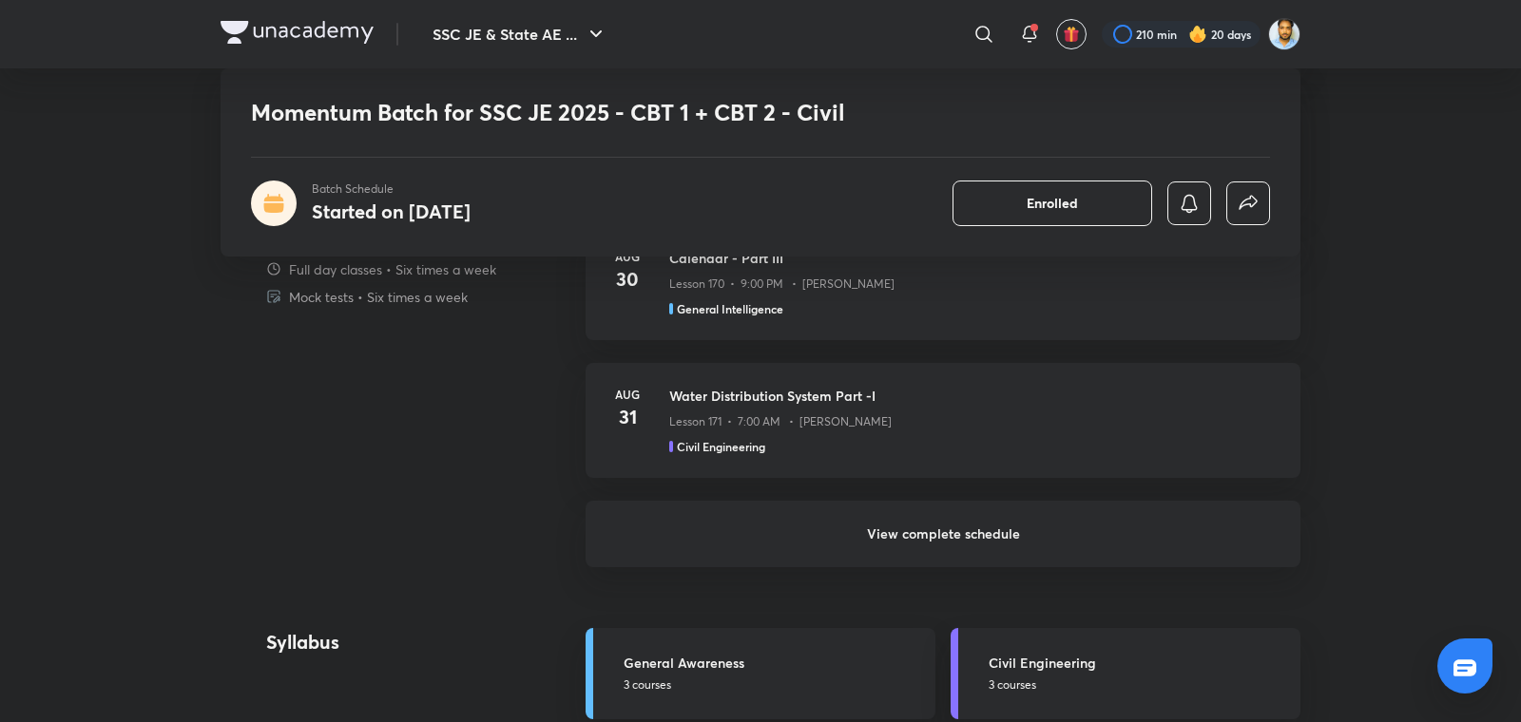
scroll to position [1470, 0]
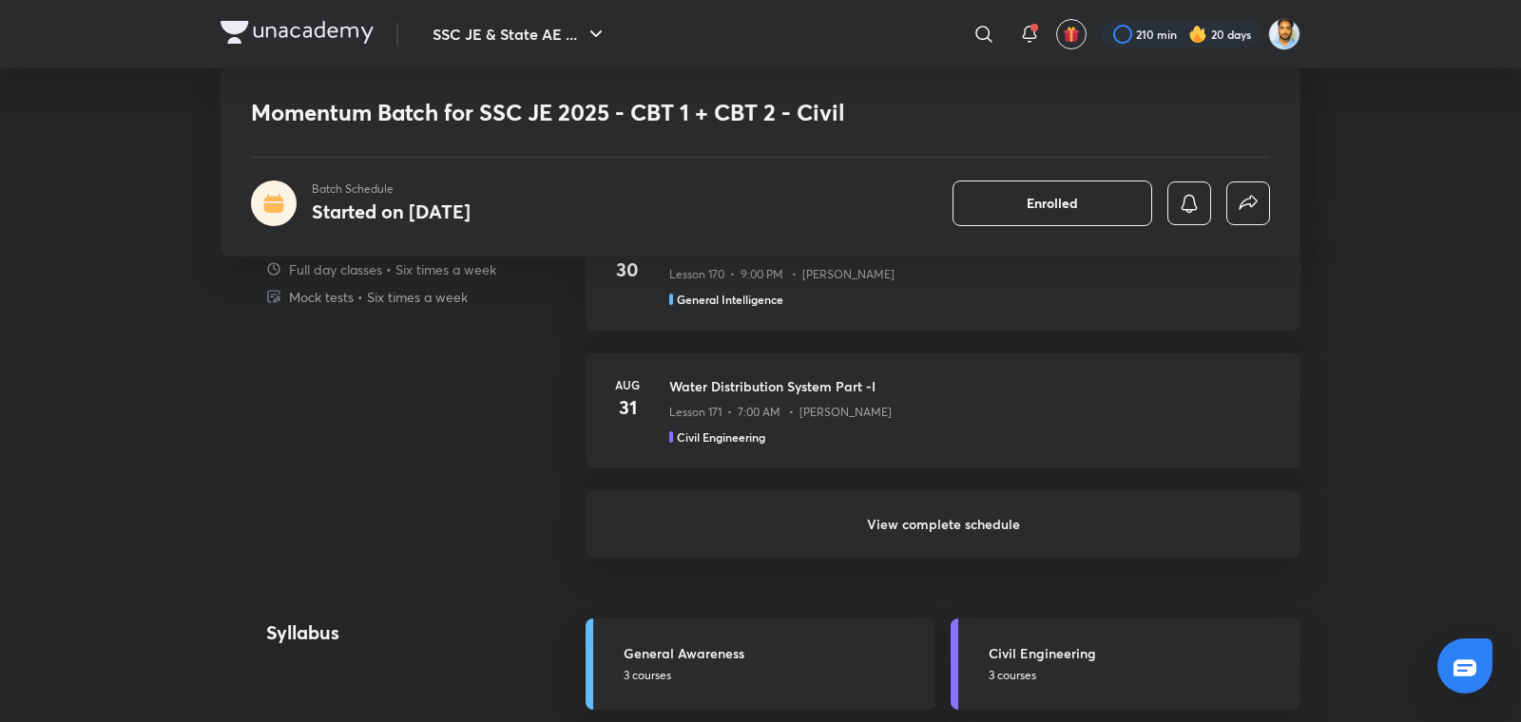
click at [966, 528] on h6 "View complete schedule" at bounding box center [942, 524] width 715 height 67
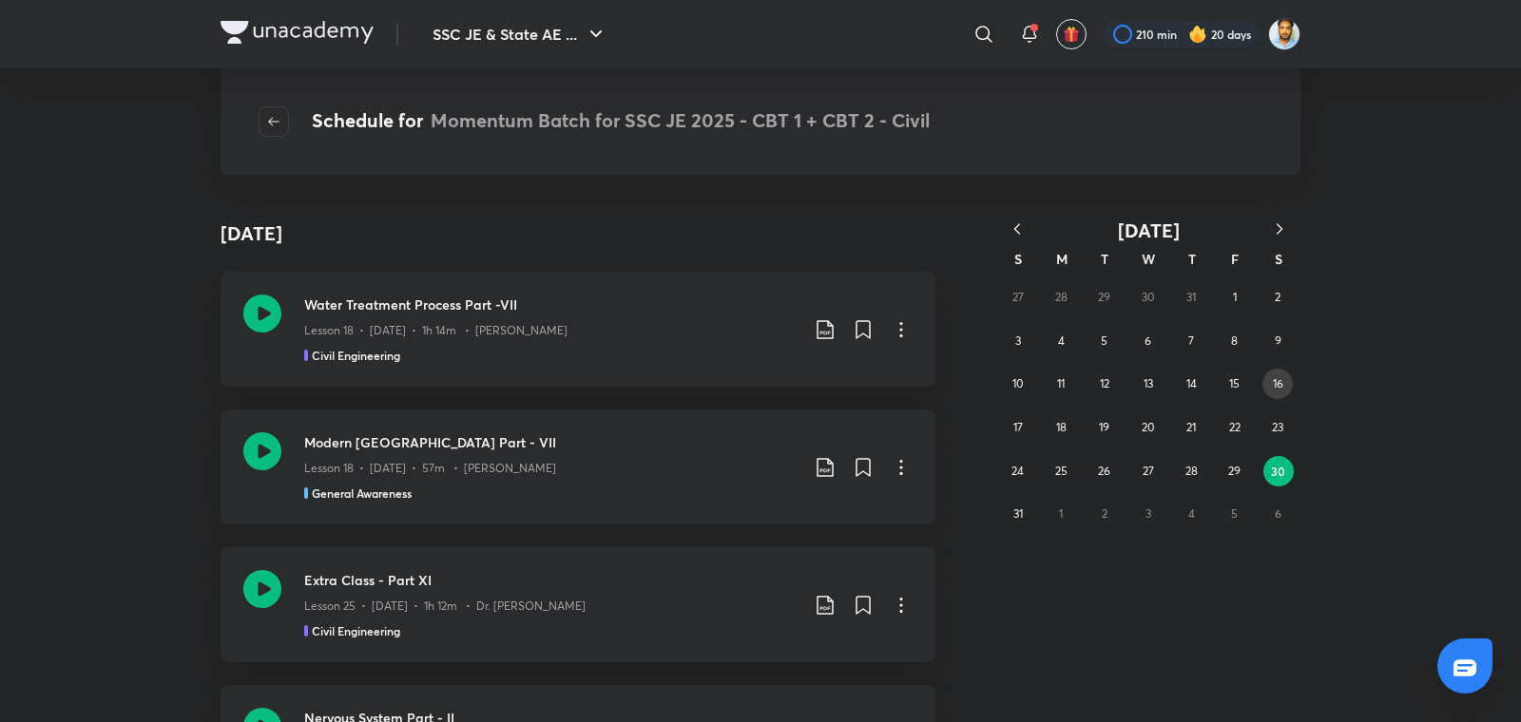
click at [1270, 383] on button "16" at bounding box center [1277, 384] width 30 height 30
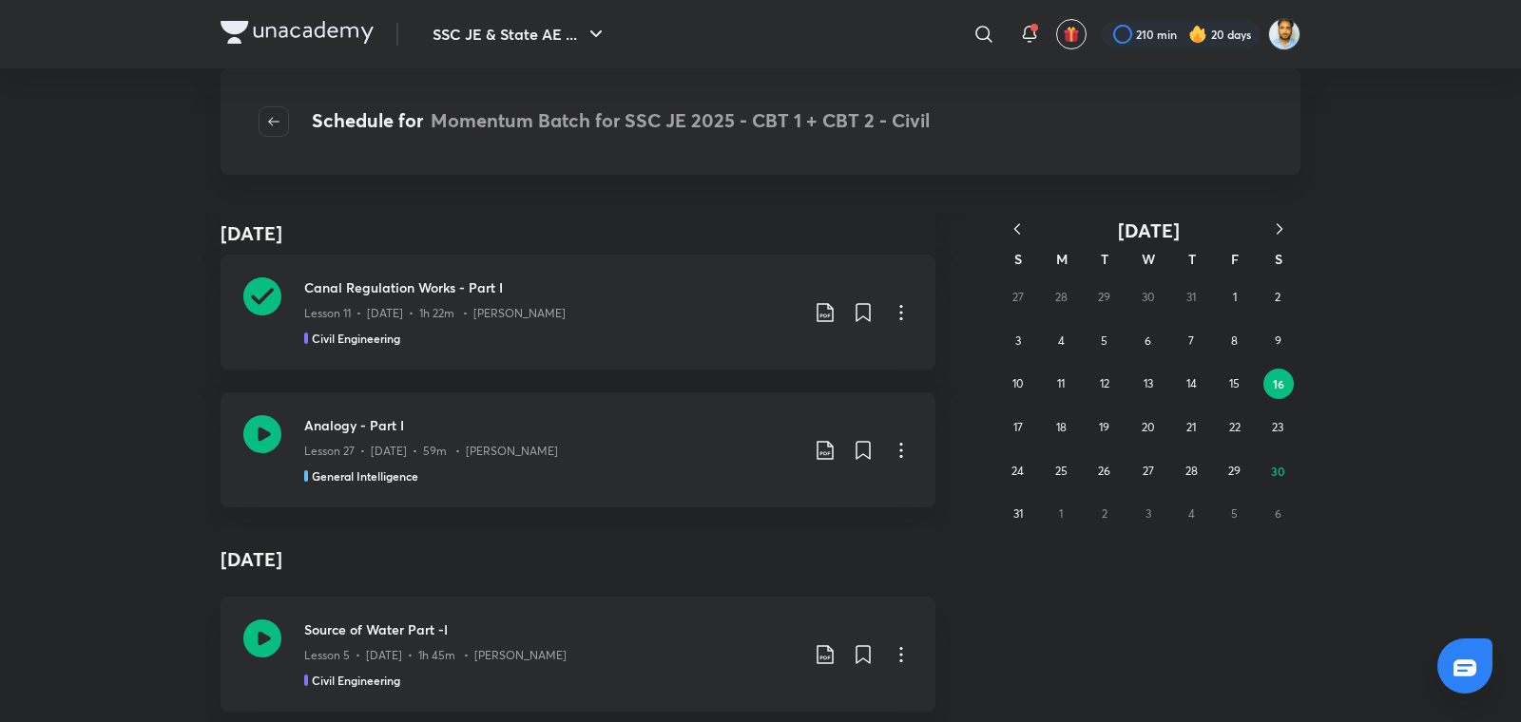
scroll to position [439, 0]
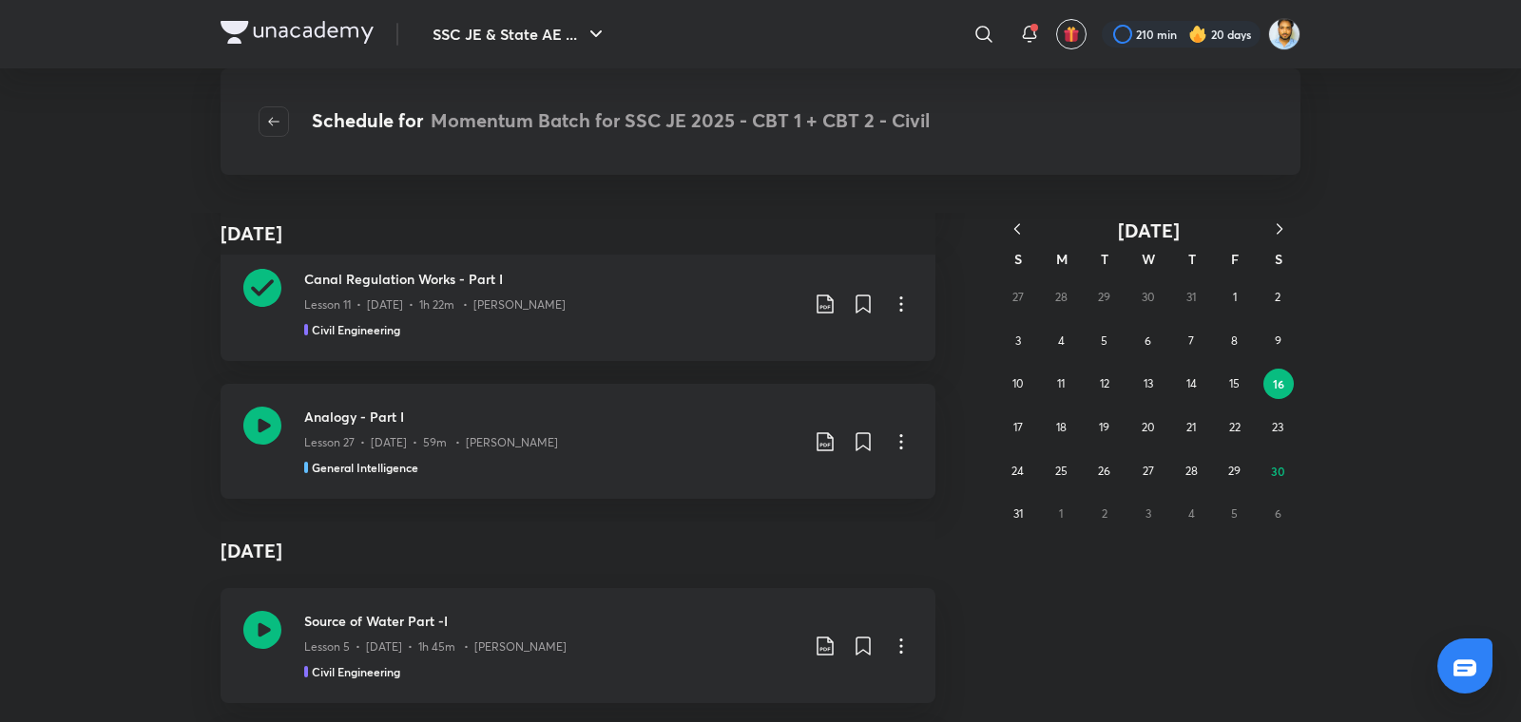
click at [730, 417] on h3 "Analogy - Part I" at bounding box center [551, 417] width 494 height 20
